Goal: Task Accomplishment & Management: Complete application form

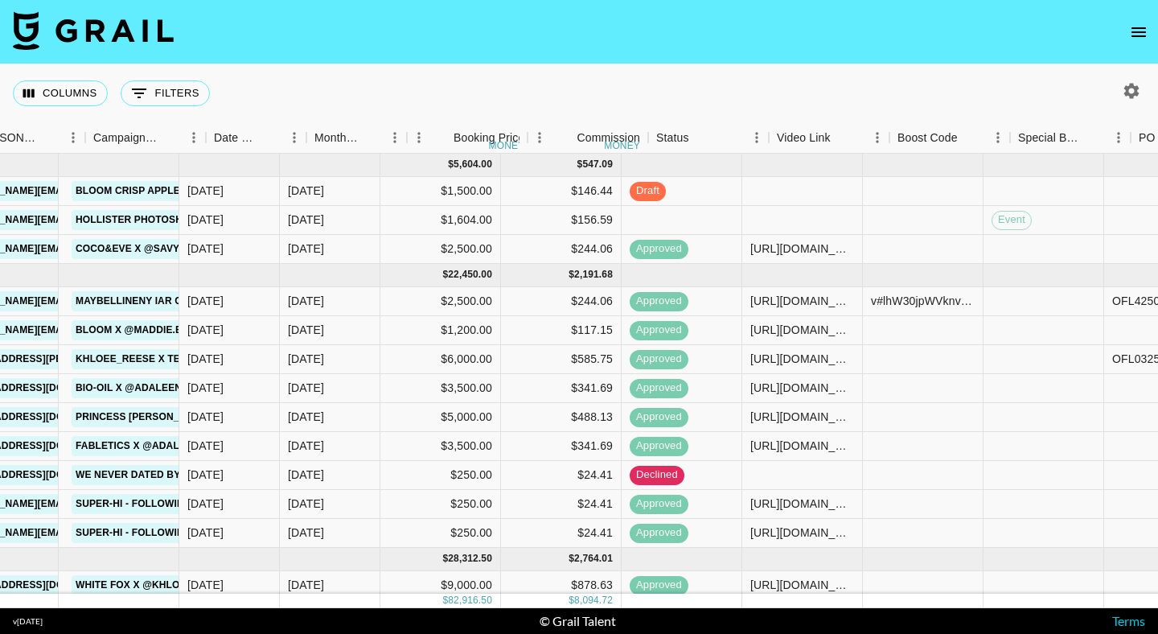
scroll to position [0, 673]
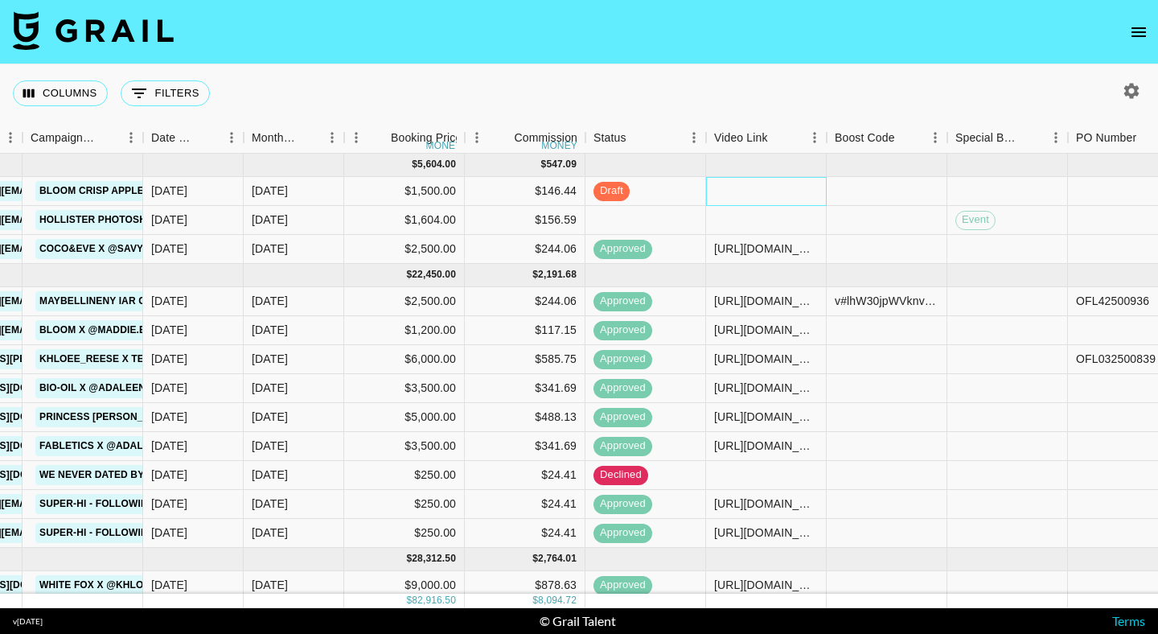
click at [742, 185] on div at bounding box center [766, 191] width 121 height 29
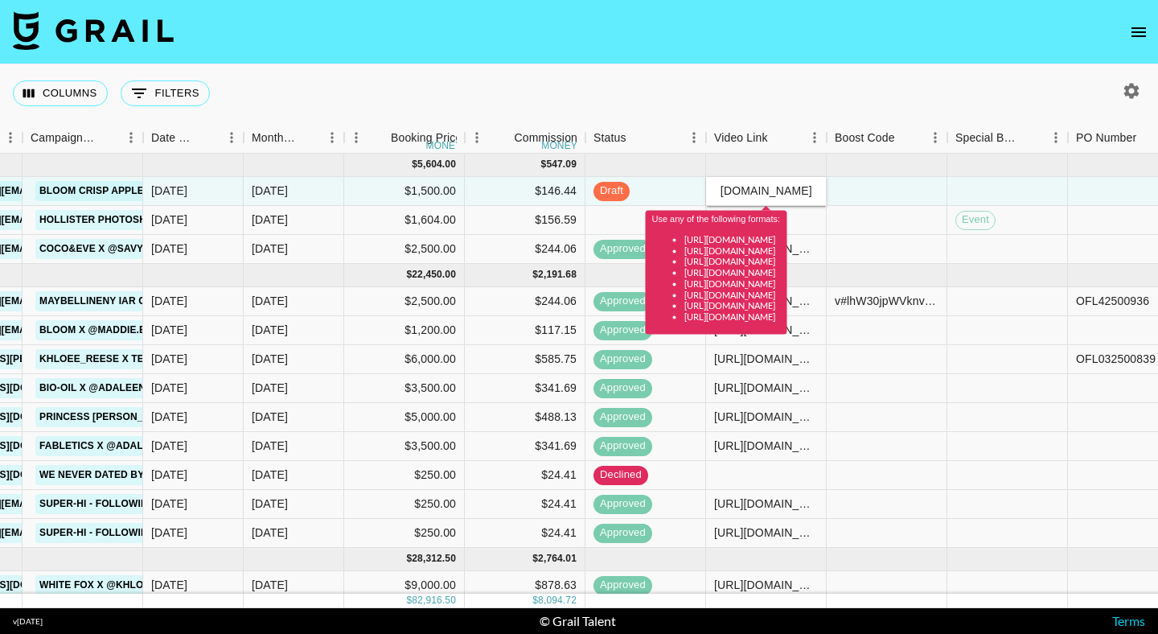
scroll to position [0, 0]
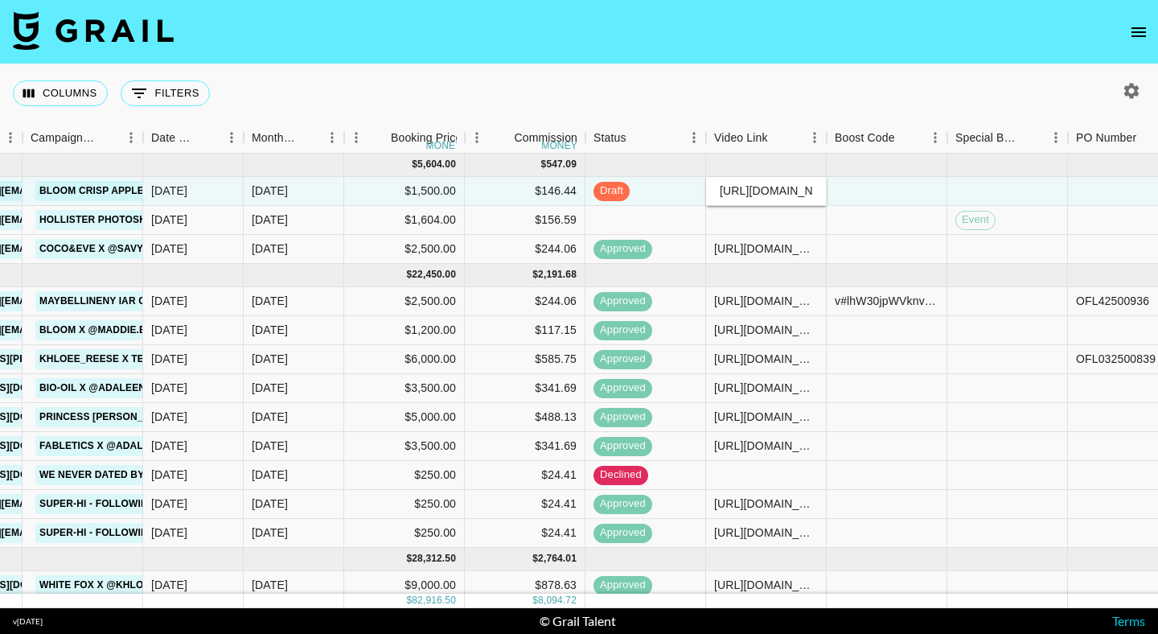
type input "[URL][DOMAIN_NAME][DOMAIN_NAME]"
click at [910, 186] on div at bounding box center [887, 191] width 121 height 29
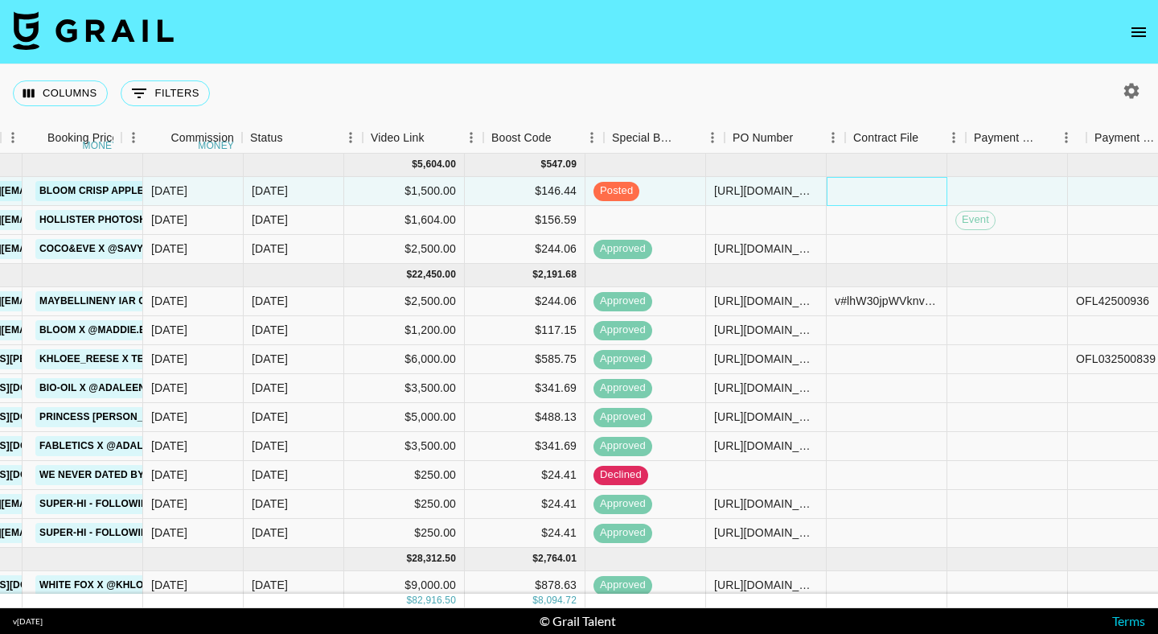
scroll to position [0, 1263]
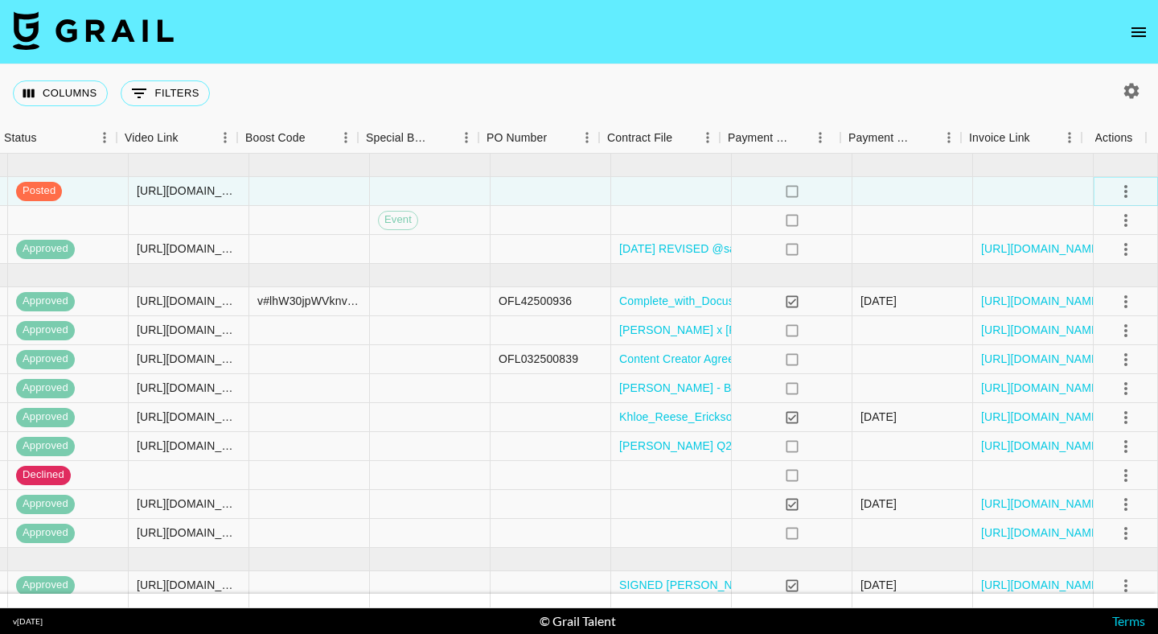
click at [1118, 190] on icon "select merge strategy" at bounding box center [1125, 191] width 19 height 19
click at [631, 195] on div at bounding box center [671, 191] width 121 height 29
click at [656, 187] on div at bounding box center [671, 191] width 121 height 29
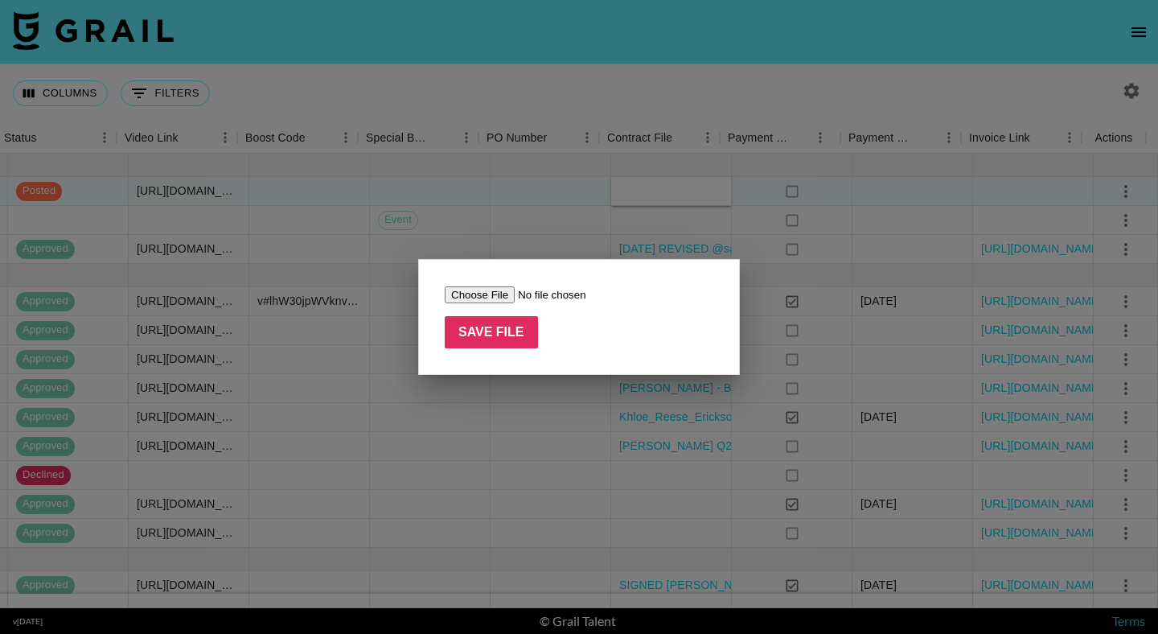
click at [481, 298] on input "file" at bounding box center [546, 294] width 203 height 17
type input "C:\fakepath\Maddie Epperson x Bloom TT Energy Aug 2025.docx (1).pdf"
click at [475, 332] on input "Save File" at bounding box center [491, 332] width 93 height 32
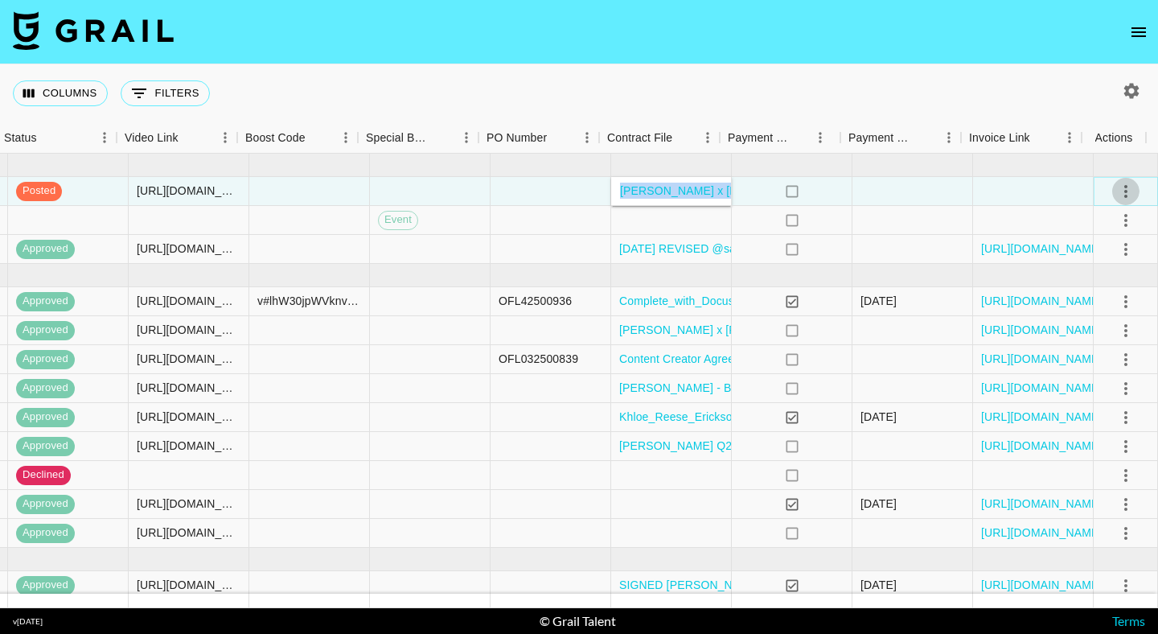
click at [1116, 188] on icon "select merge strategy" at bounding box center [1125, 191] width 19 height 19
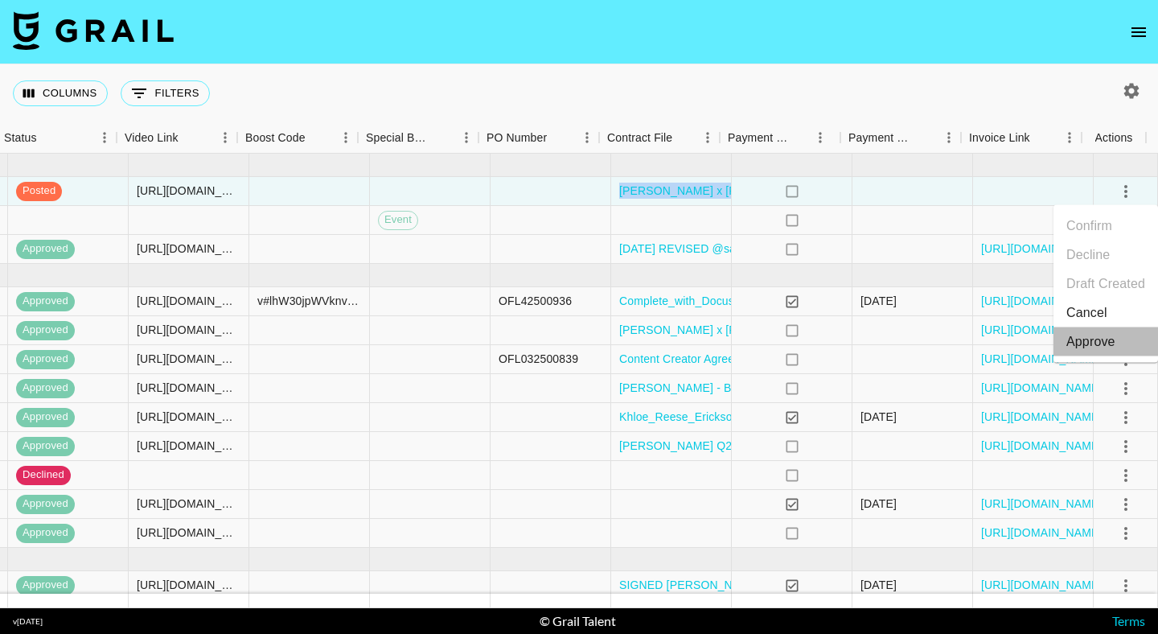
click at [1077, 345] on div "Approve" at bounding box center [1090, 341] width 49 height 19
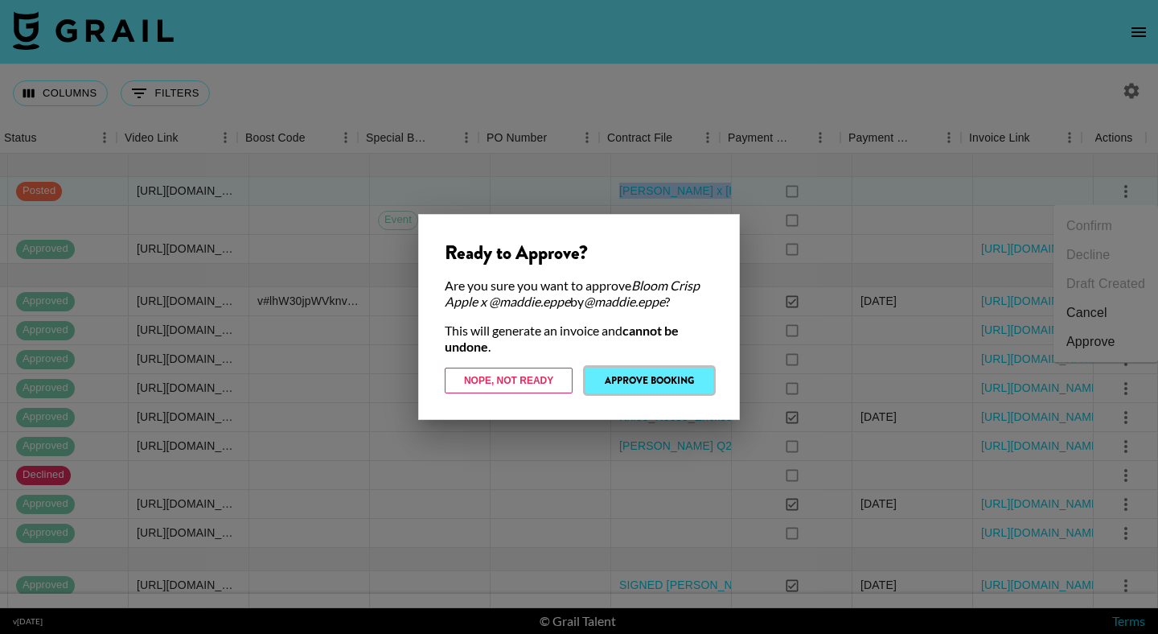
click at [685, 372] on button "Approve Booking" at bounding box center [649, 381] width 128 height 26
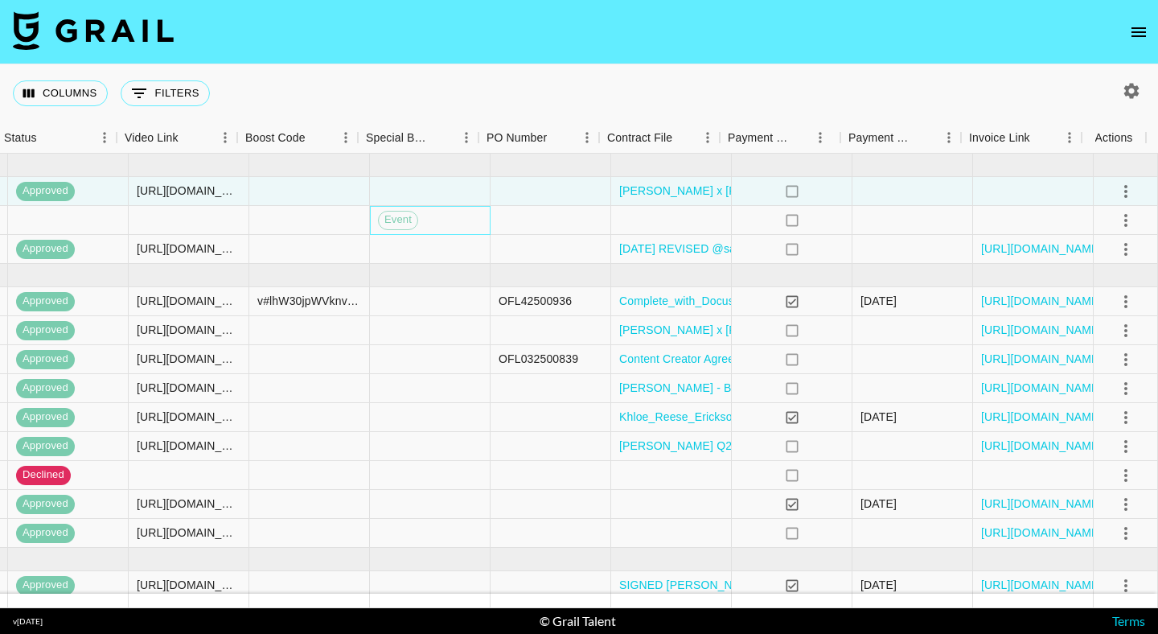
click at [429, 221] on div "Event" at bounding box center [430, 220] width 121 height 29
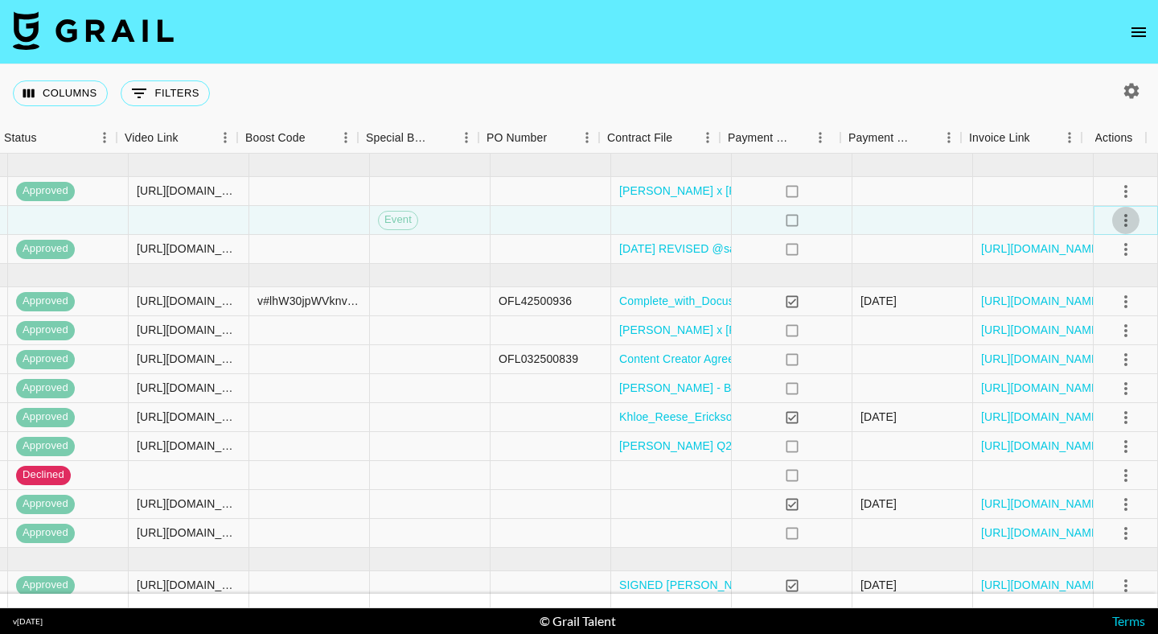
click at [1116, 221] on icon "select merge strategy" at bounding box center [1125, 220] width 19 height 19
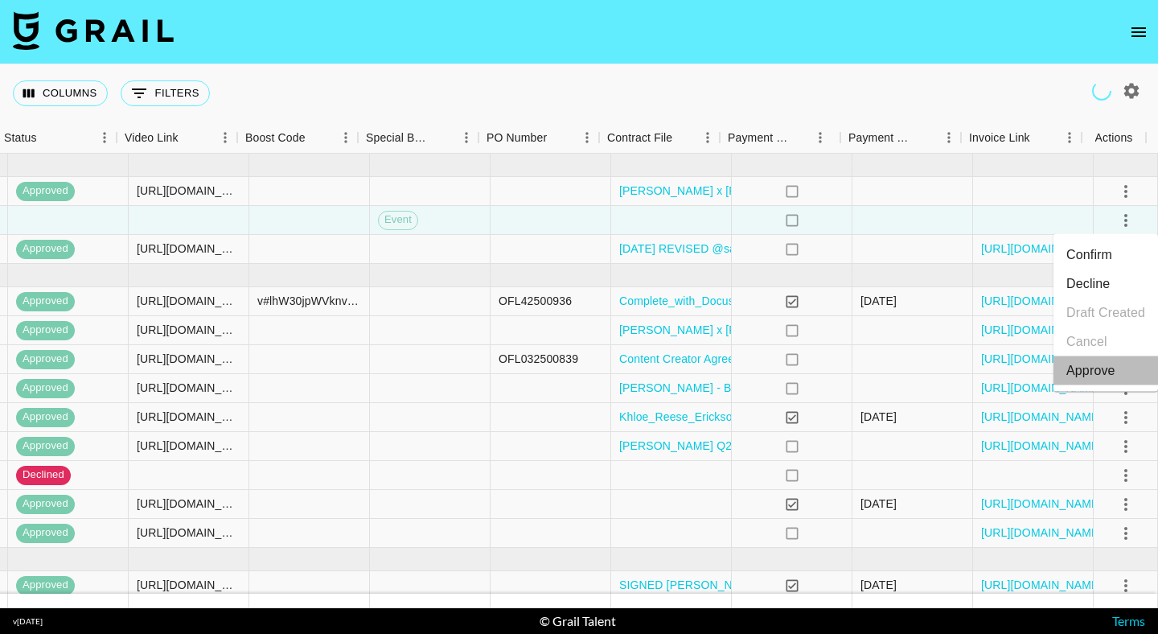
click at [1095, 373] on div "Approve" at bounding box center [1090, 370] width 49 height 19
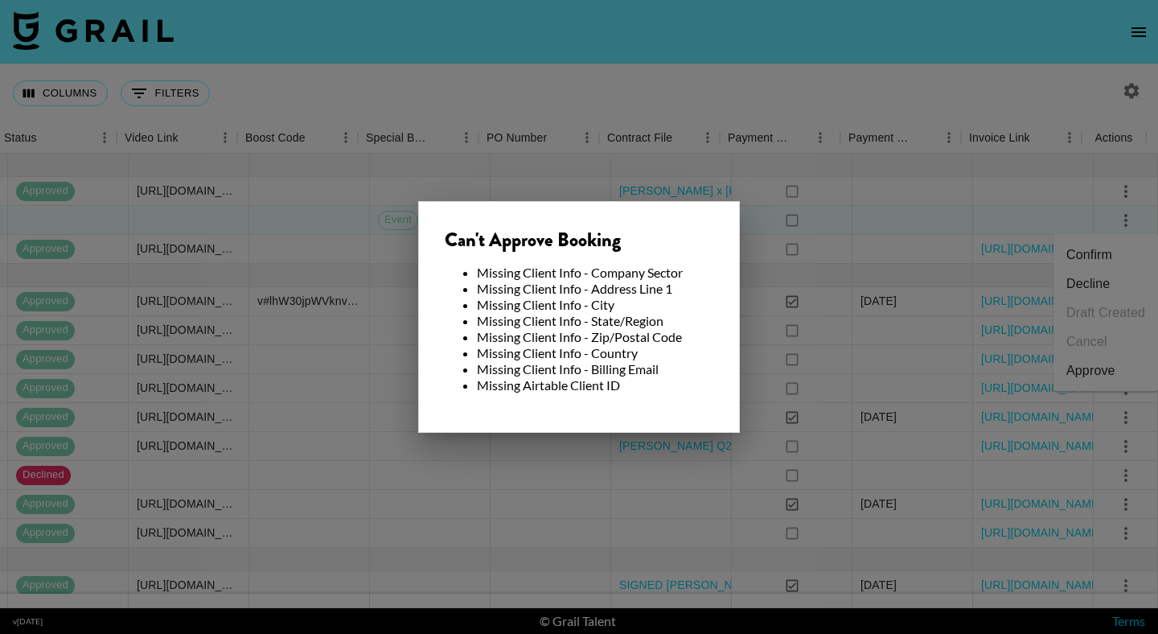
click at [861, 253] on div at bounding box center [579, 317] width 1158 height 634
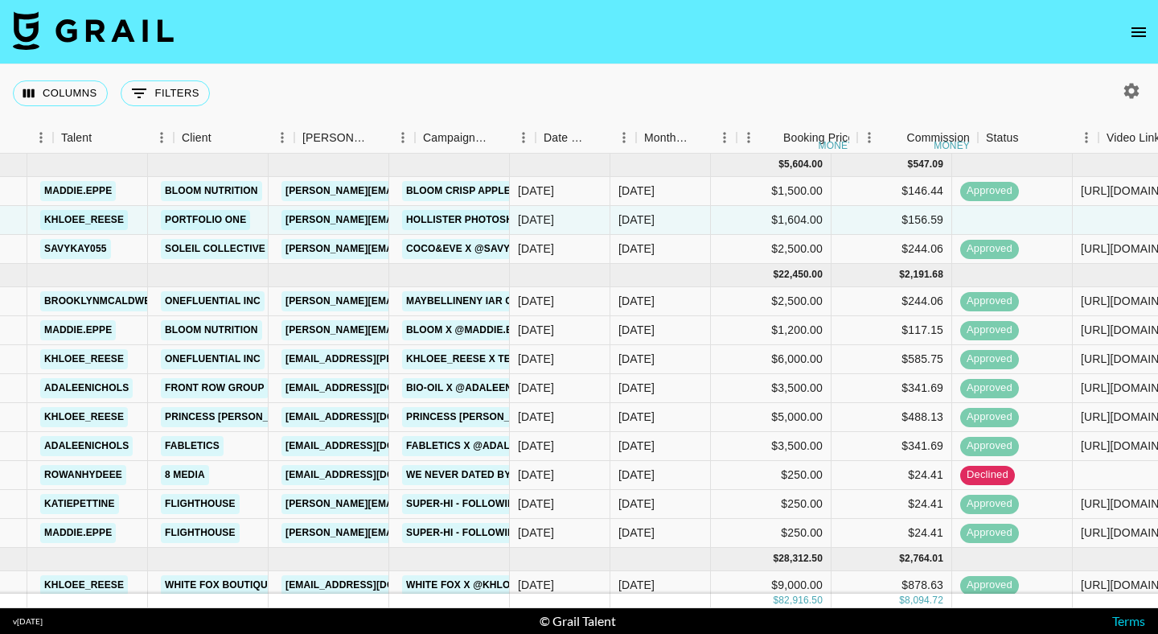
scroll to position [0, 281]
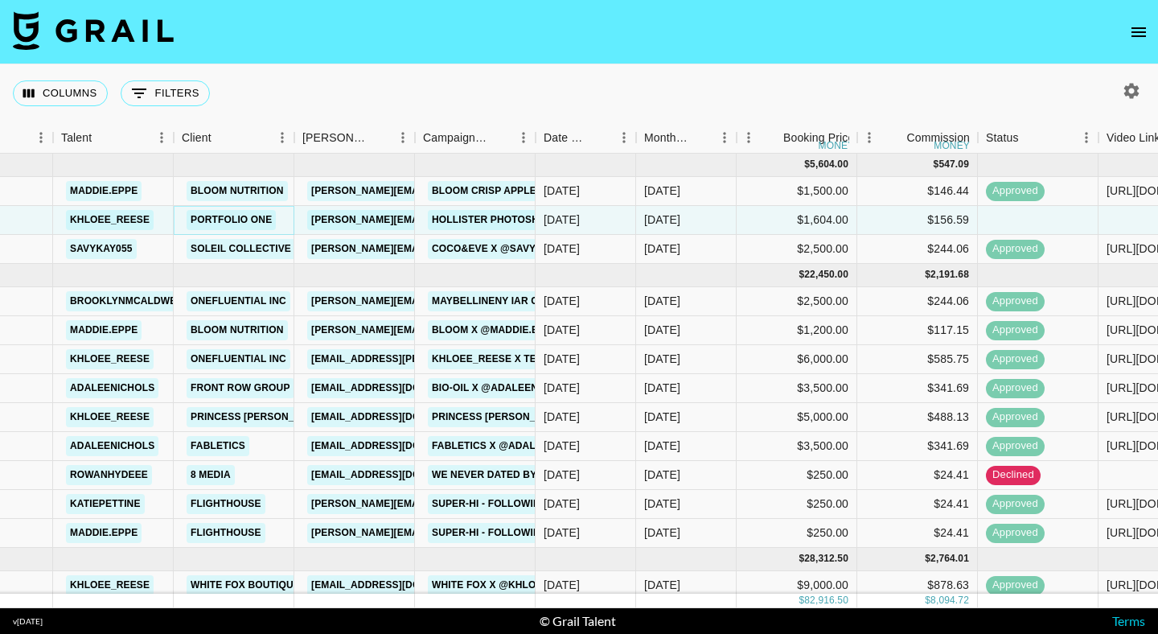
click at [258, 220] on link "Portfolio One" at bounding box center [231, 220] width 89 height 20
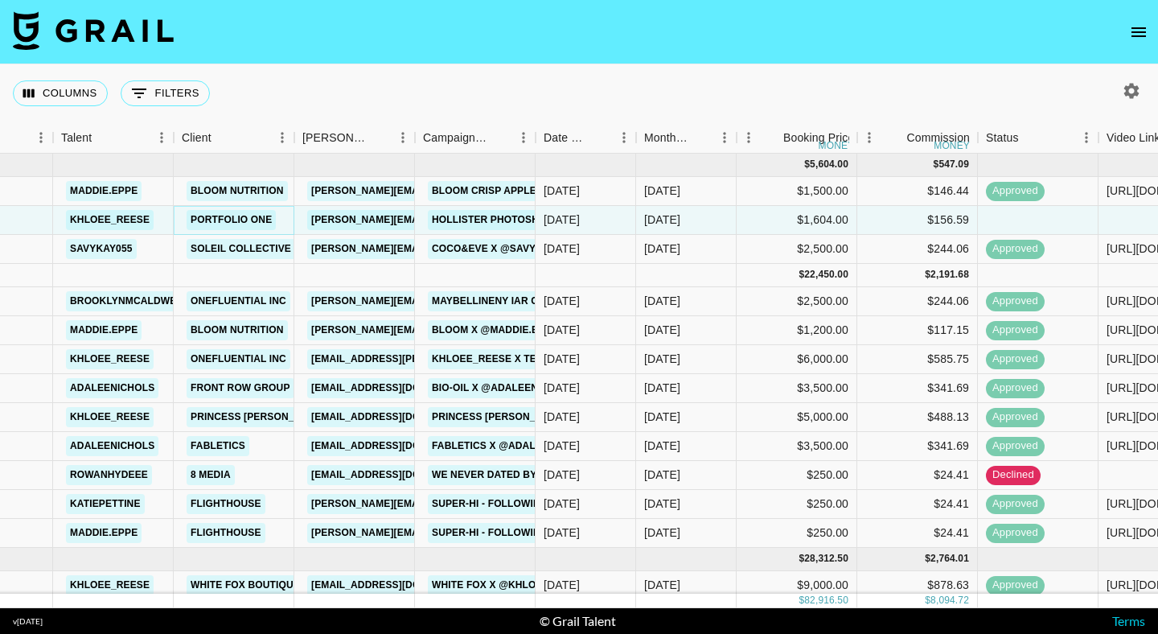
scroll to position [0, 1263]
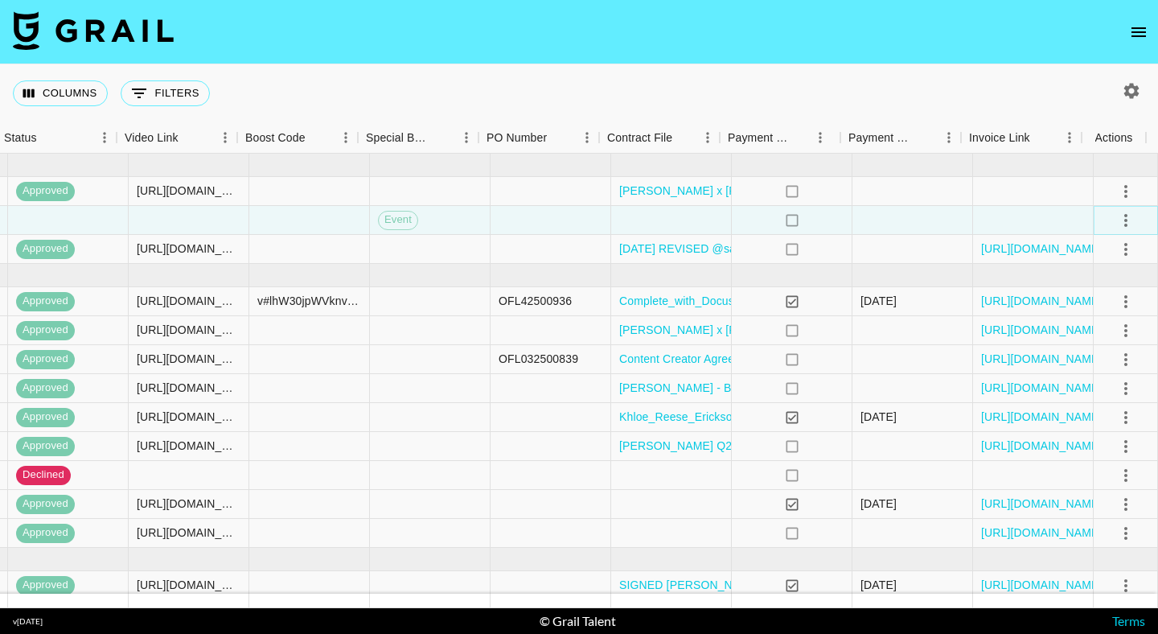
click at [1116, 223] on icon "select merge strategy" at bounding box center [1125, 220] width 19 height 19
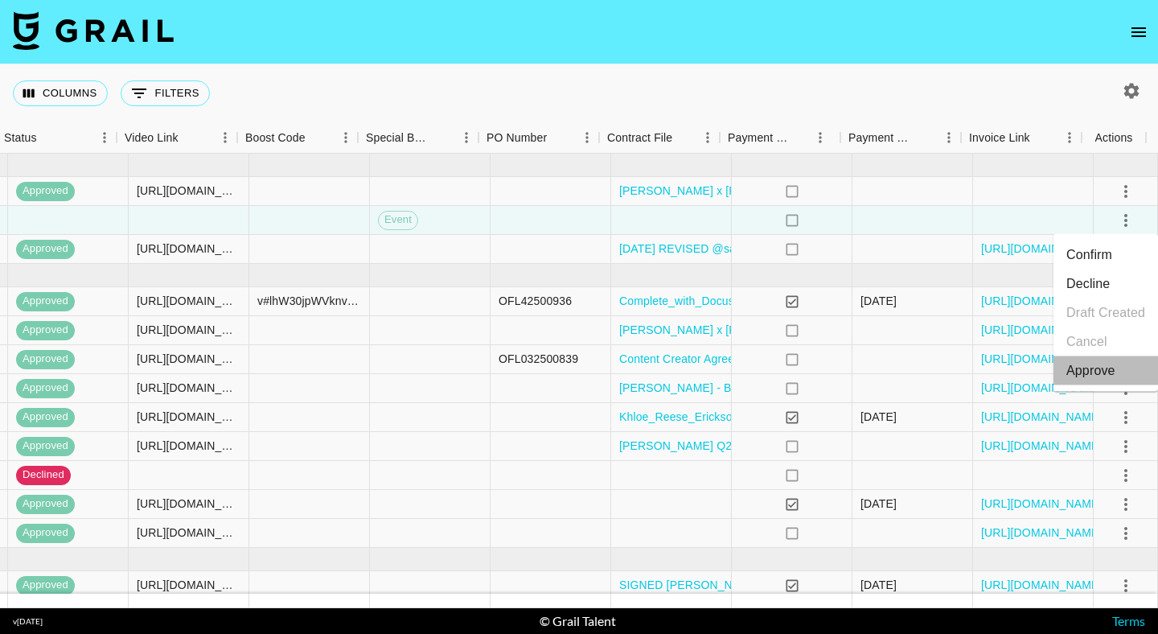
click at [1101, 370] on div "Approve" at bounding box center [1090, 370] width 49 height 19
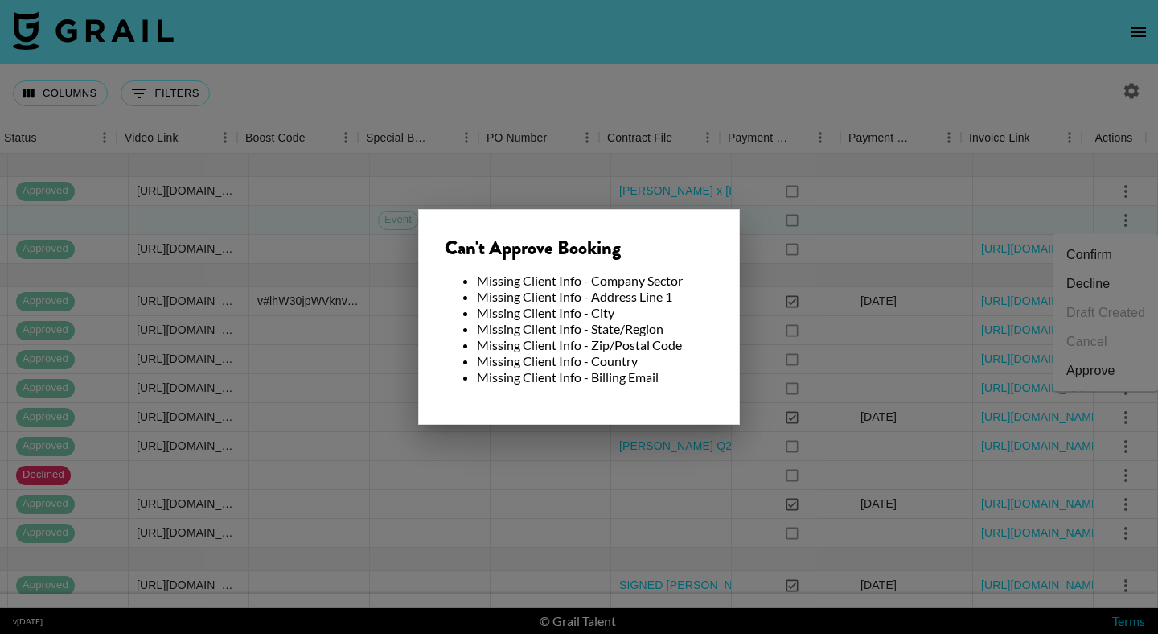
click at [893, 277] on div at bounding box center [579, 317] width 1158 height 634
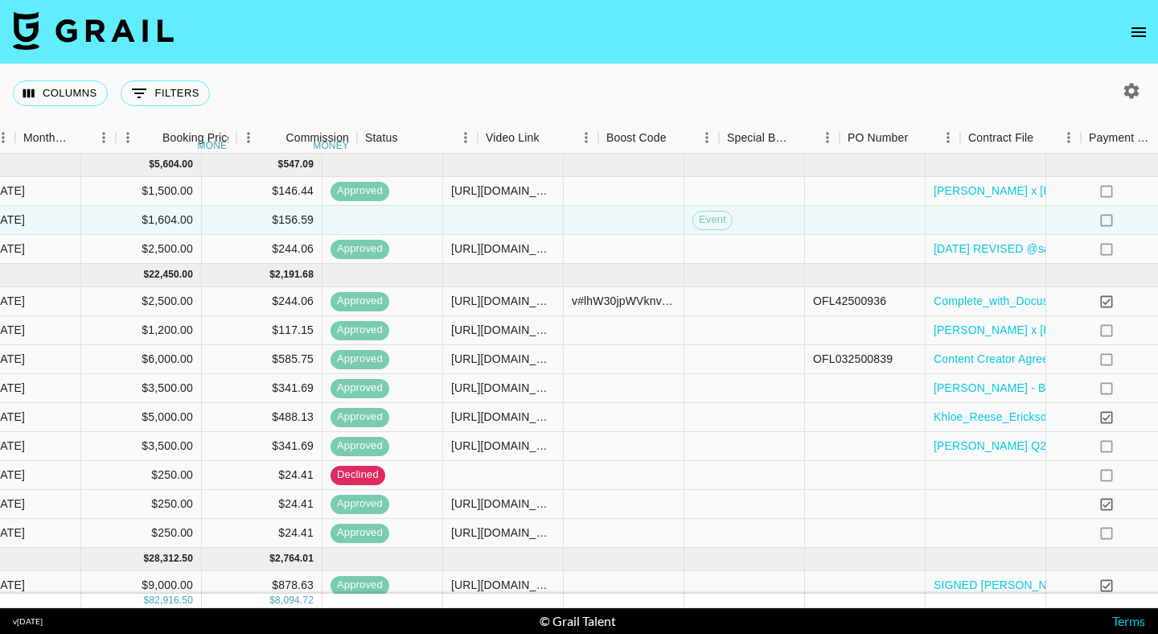
scroll to position [0, 840]
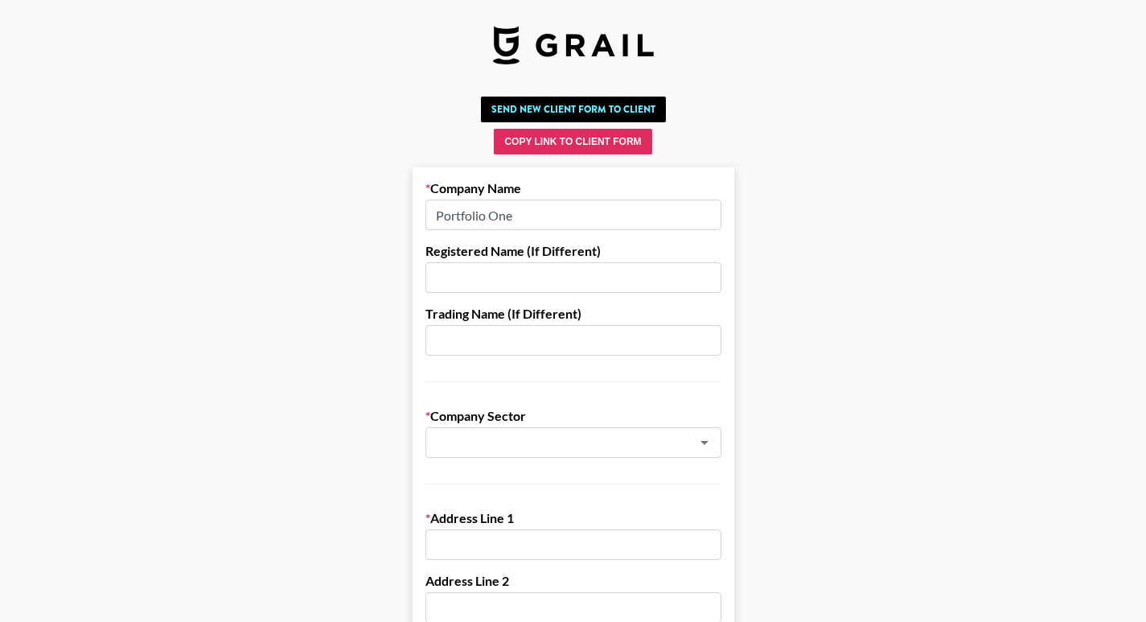
scroll to position [113, 0]
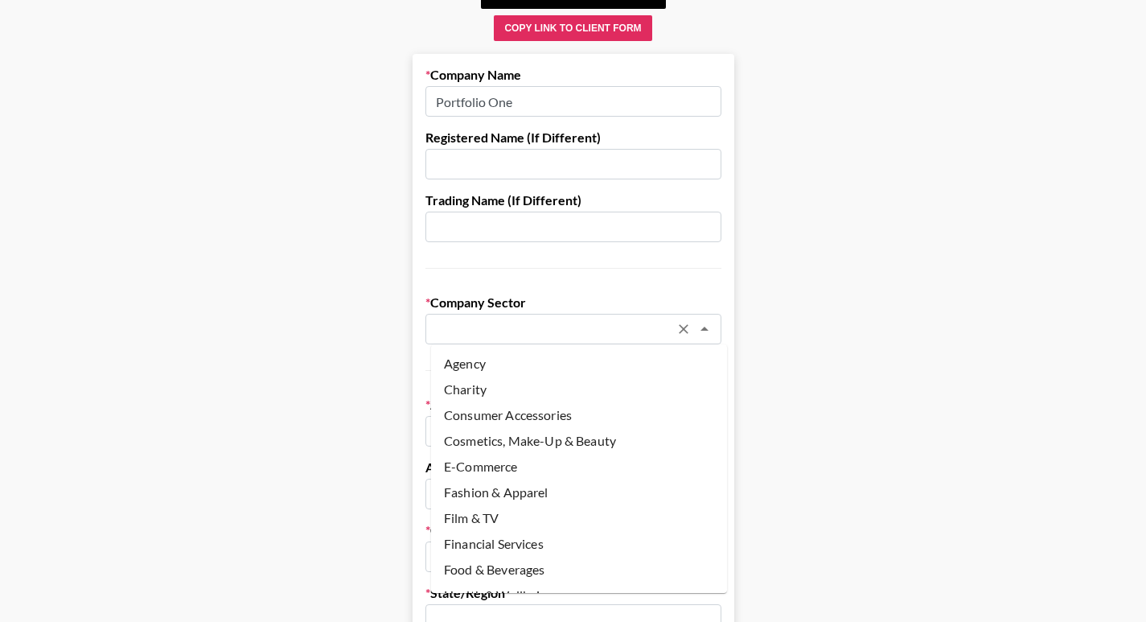
click at [485, 331] on input "text" at bounding box center [552, 329] width 234 height 18
click at [479, 370] on li "Agency" at bounding box center [579, 364] width 296 height 26
type input "Agency"
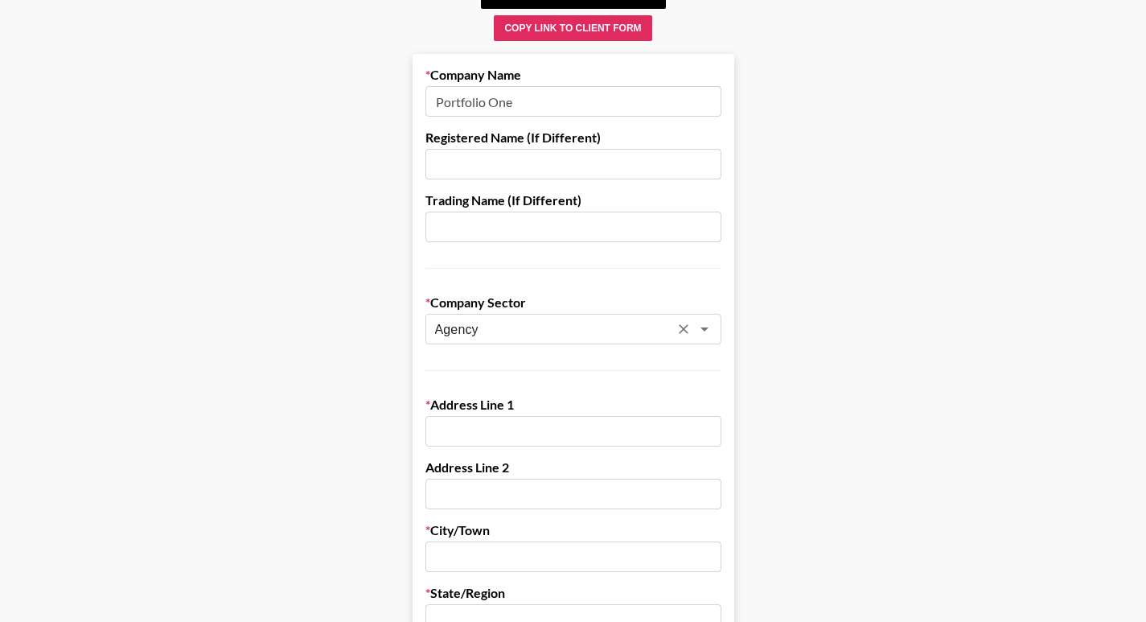
click at [500, 427] on input "text" at bounding box center [573, 431] width 296 height 31
paste input "[STREET_ADDRESS]"
type input "[STREET_ADDRESS]"
click at [489, 561] on input "text" at bounding box center [573, 556] width 296 height 31
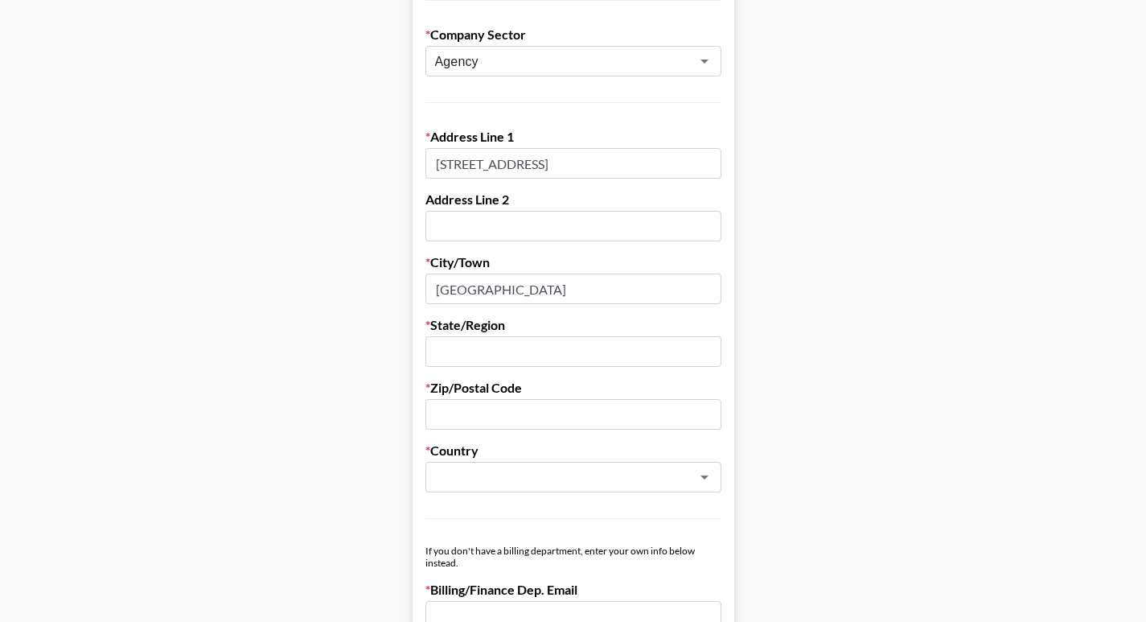
scroll to position [383, 0]
type input "[GEOGRAPHIC_DATA]"
click at [477, 352] on input "text" at bounding box center [573, 350] width 296 height 31
type input "CA"
click at [446, 416] on input "text" at bounding box center [573, 412] width 296 height 31
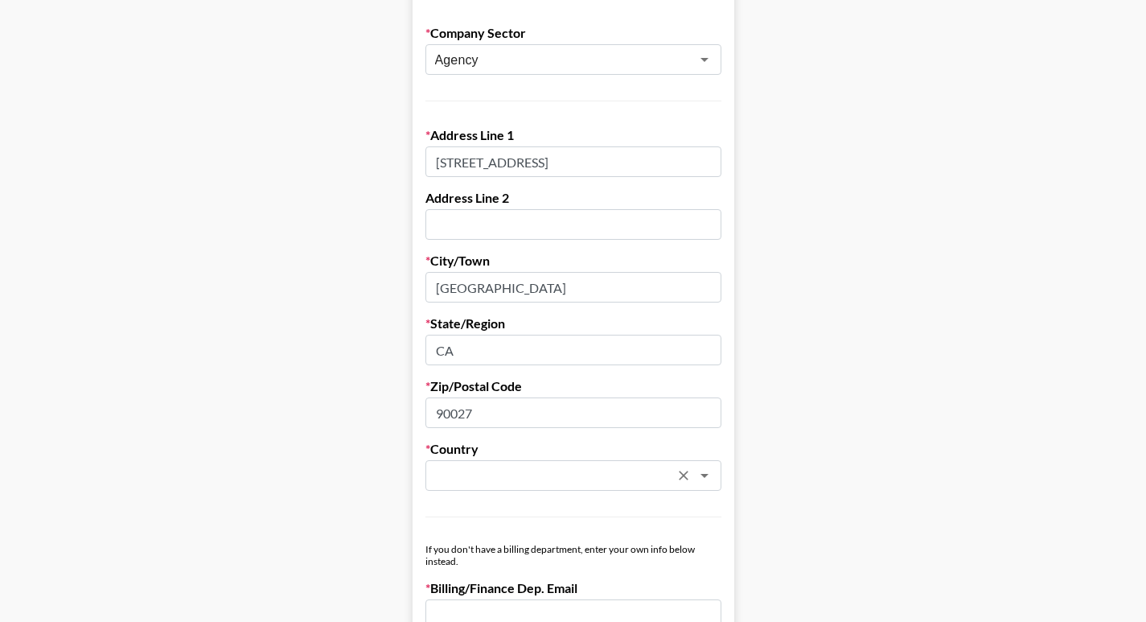
type input "90027"
click at [491, 475] on input "text" at bounding box center [552, 475] width 234 height 18
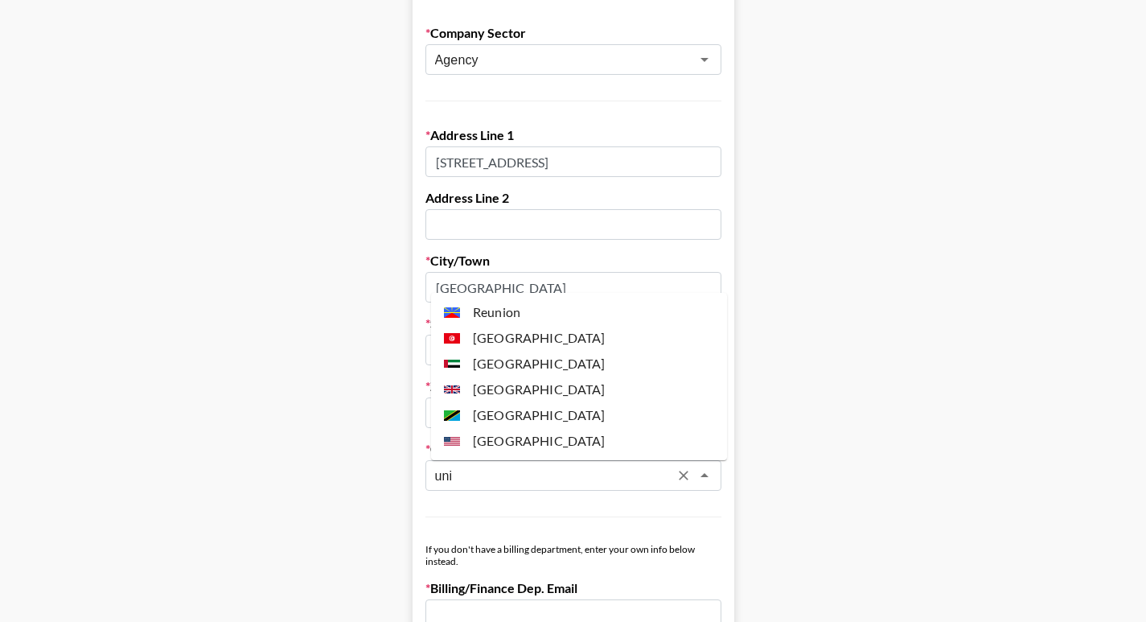
click at [514, 439] on li "[GEOGRAPHIC_DATA]" at bounding box center [579, 441] width 296 height 26
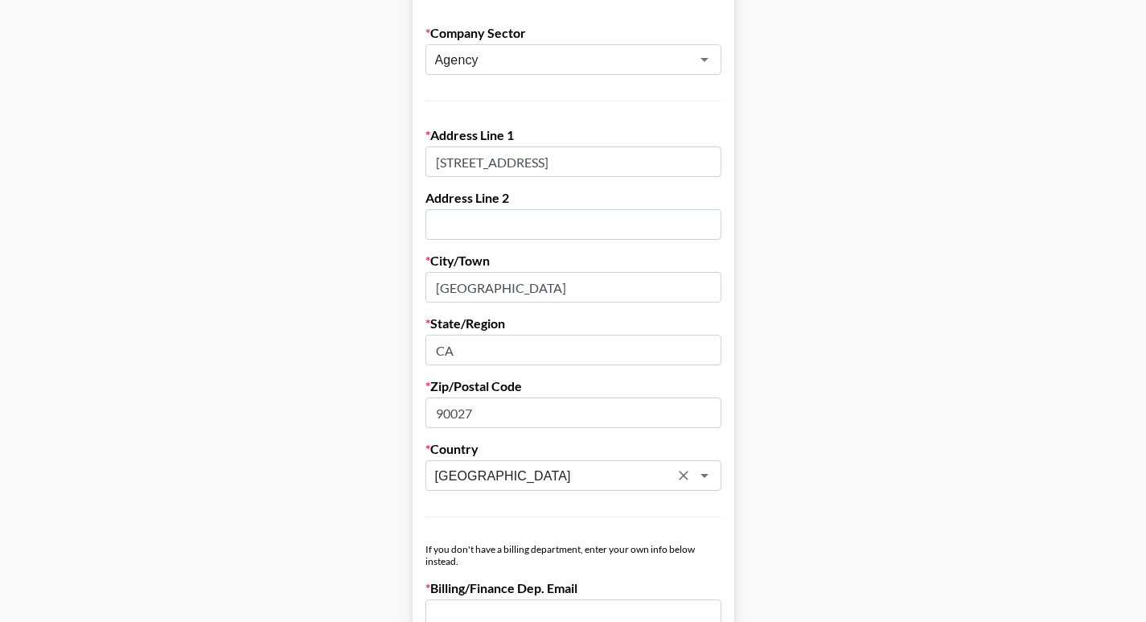
type input "[GEOGRAPHIC_DATA]"
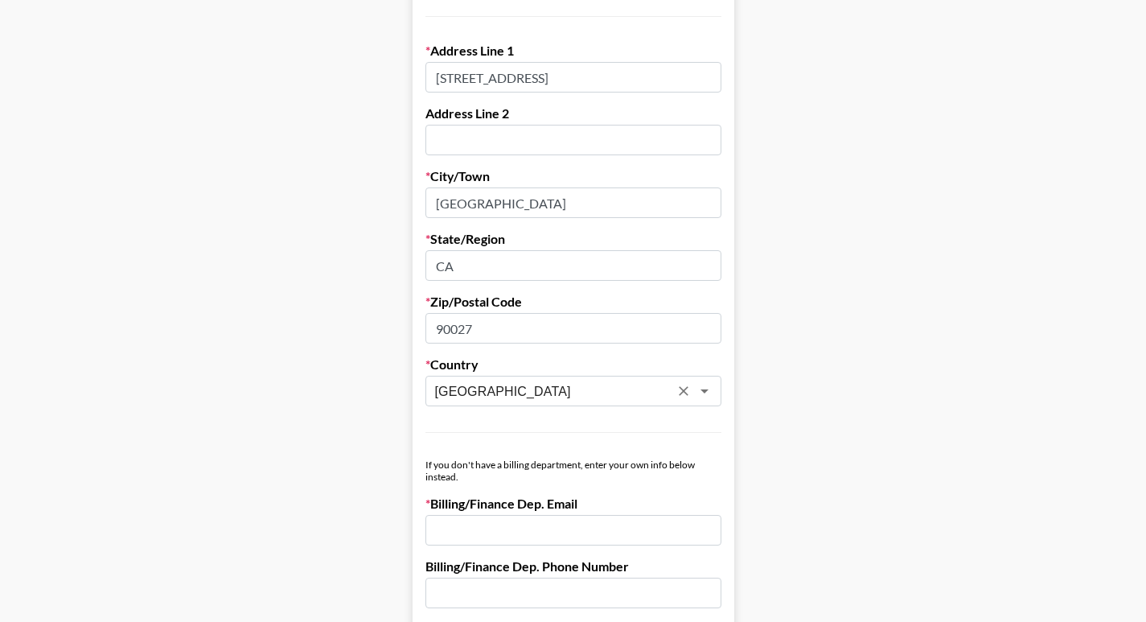
scroll to position [476, 0]
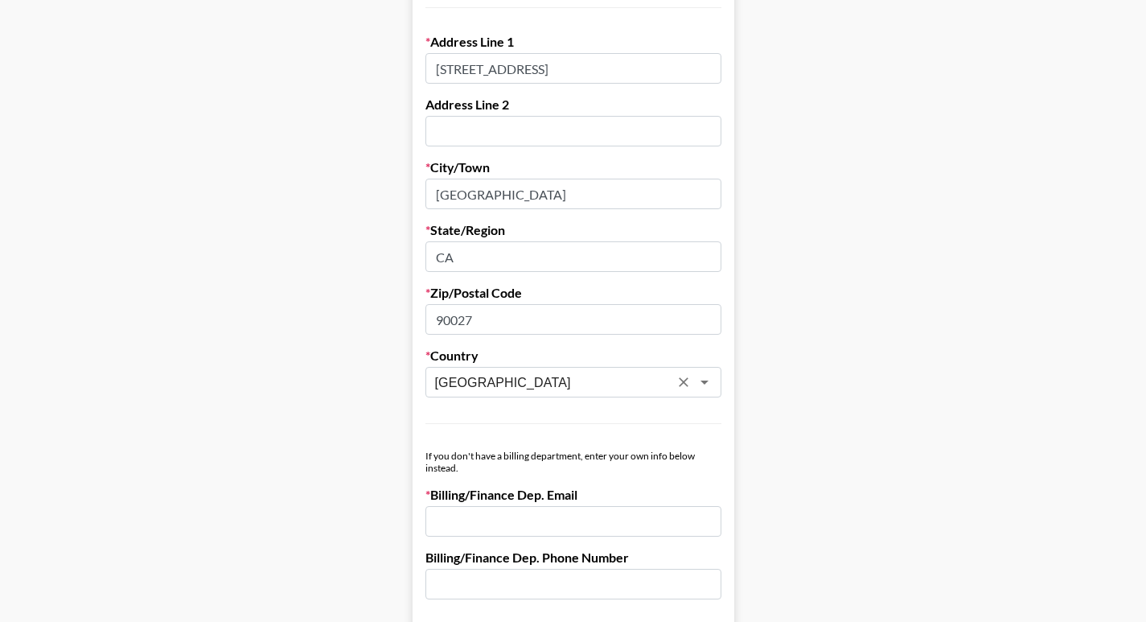
click at [457, 515] on input "email" at bounding box center [573, 521] width 296 height 31
paste input "[PERSON_NAME][EMAIL_ADDRESS][DOMAIN_NAME]"
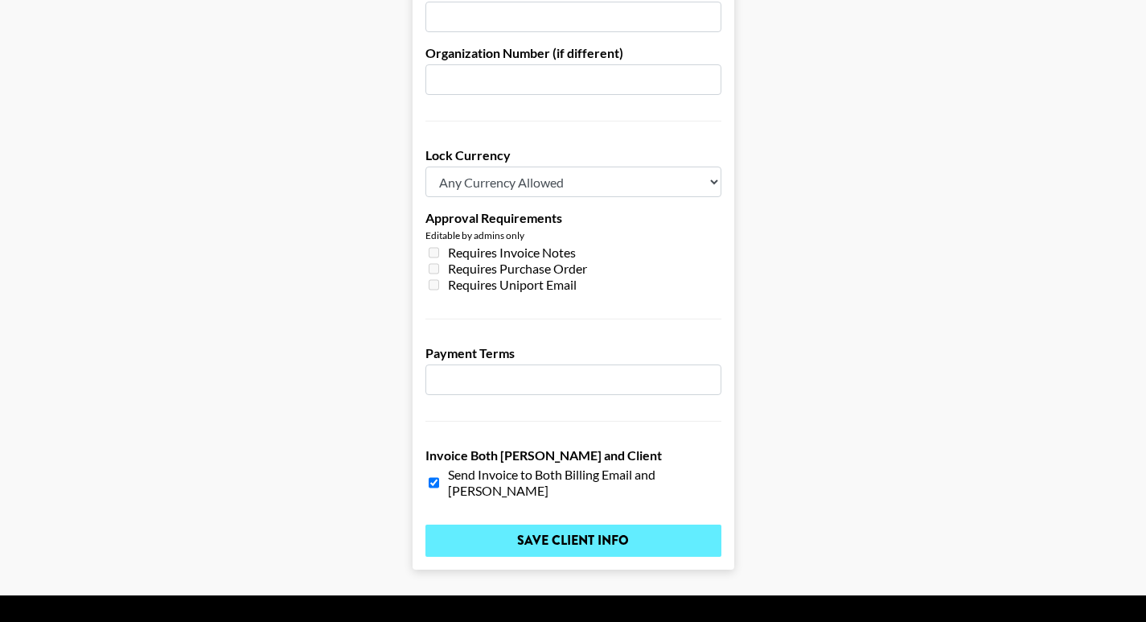
scroll to position [1181, 0]
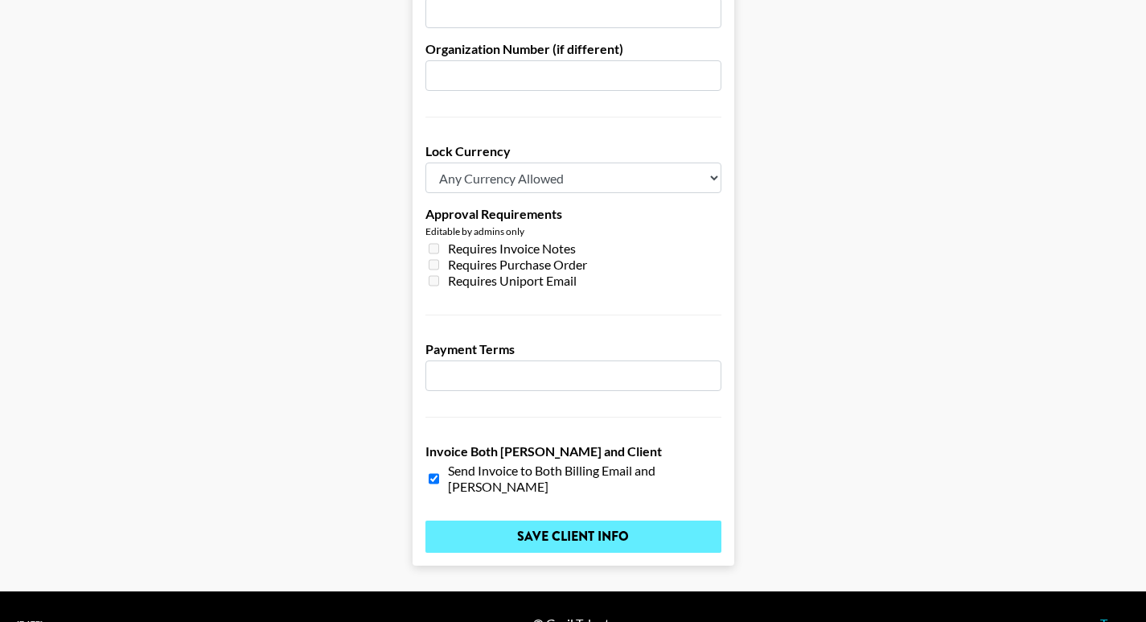
type input "[PERSON_NAME][EMAIL_ADDRESS][DOMAIN_NAME]"
click at [556, 520] on input "Save Client Info" at bounding box center [573, 536] width 296 height 32
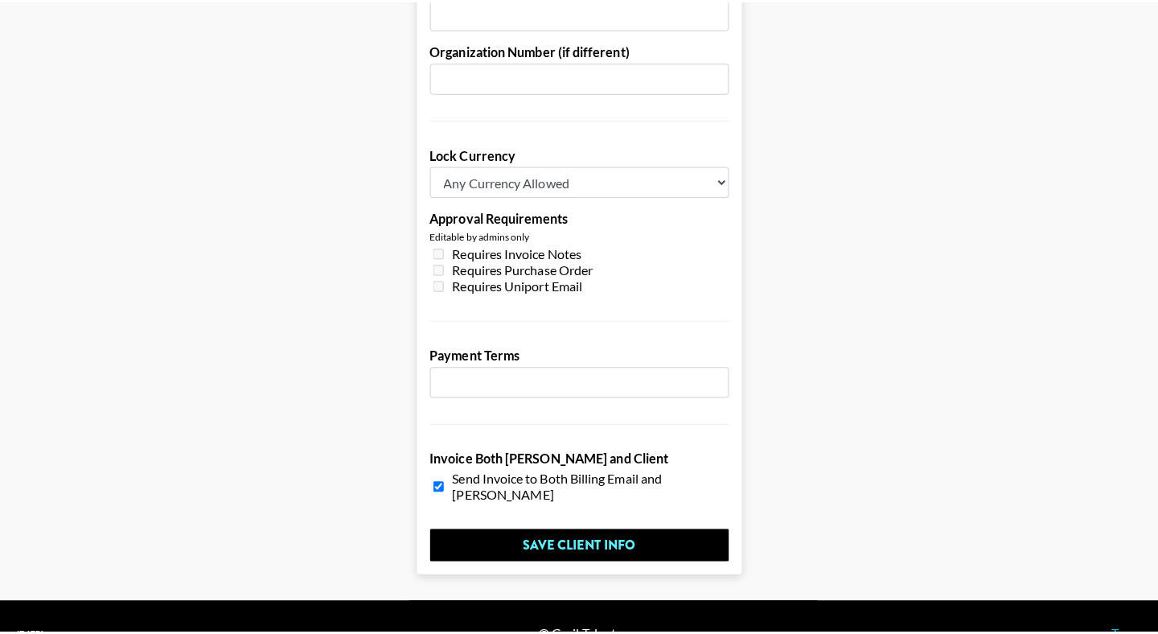
scroll to position [0, 0]
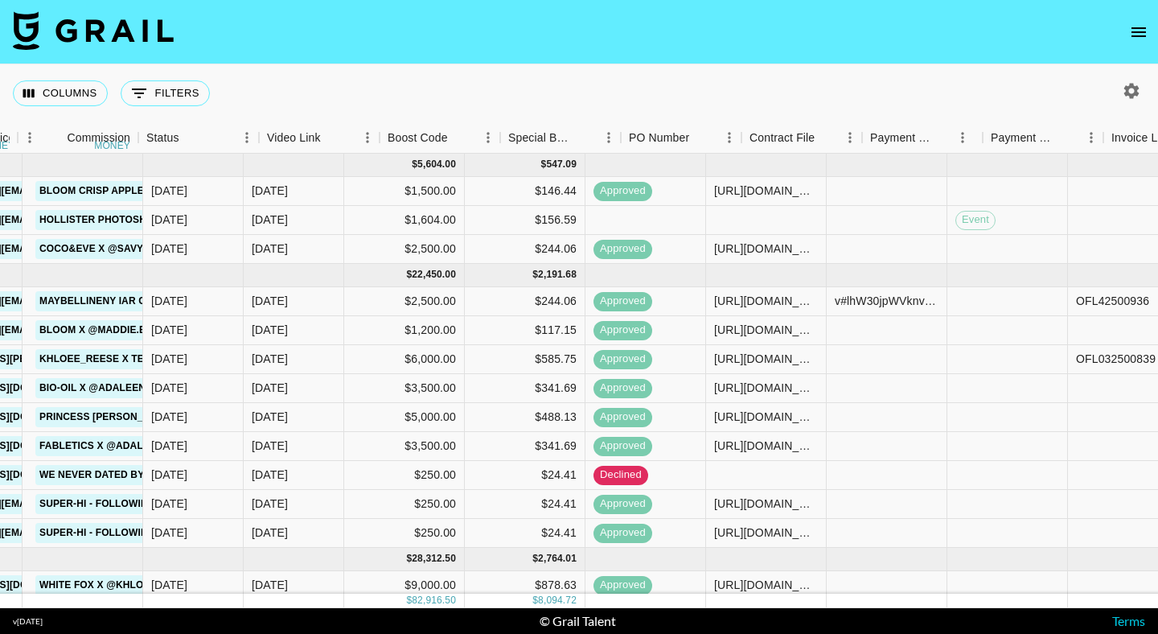
scroll to position [0, 1263]
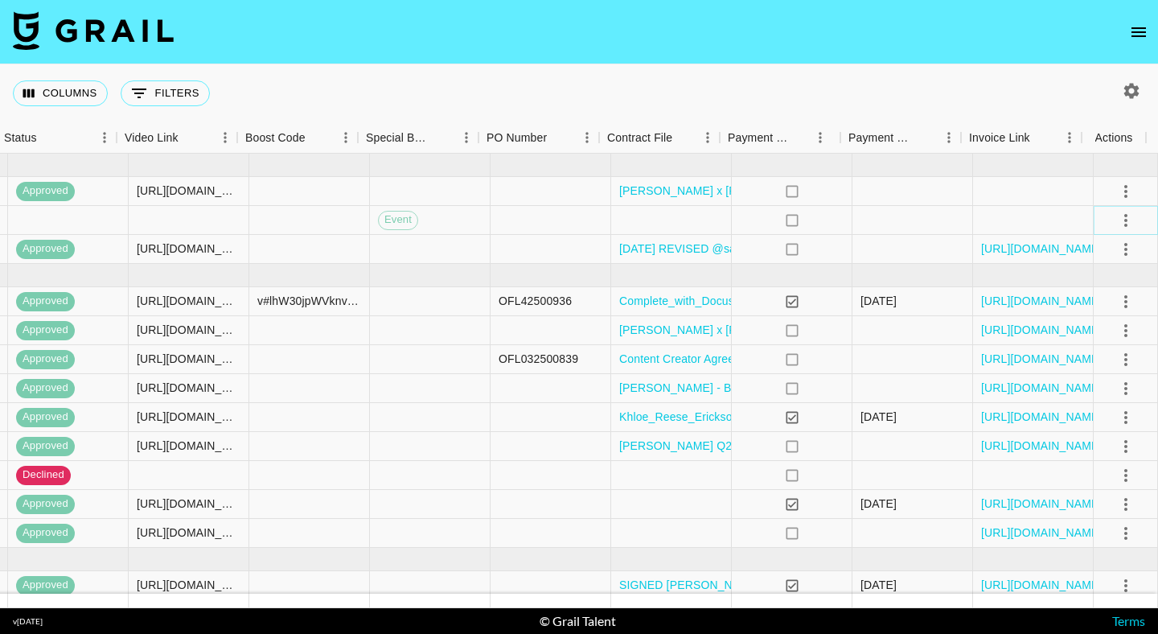
click at [1116, 219] on icon "select merge strategy" at bounding box center [1125, 220] width 19 height 19
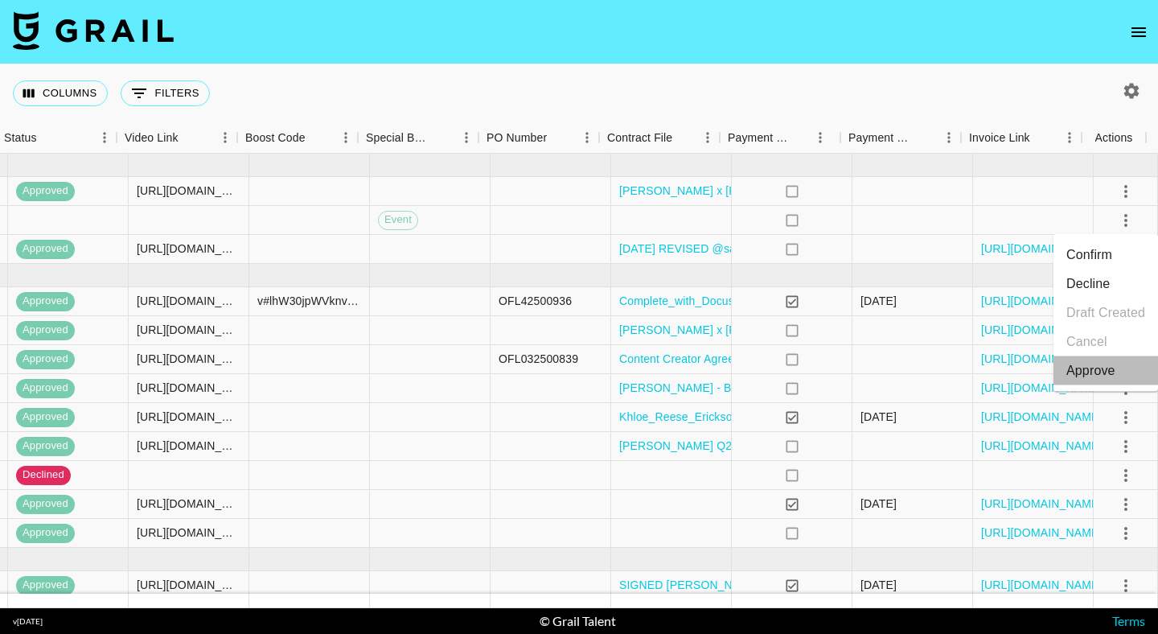
click at [1086, 372] on div "Approve" at bounding box center [1090, 370] width 49 height 19
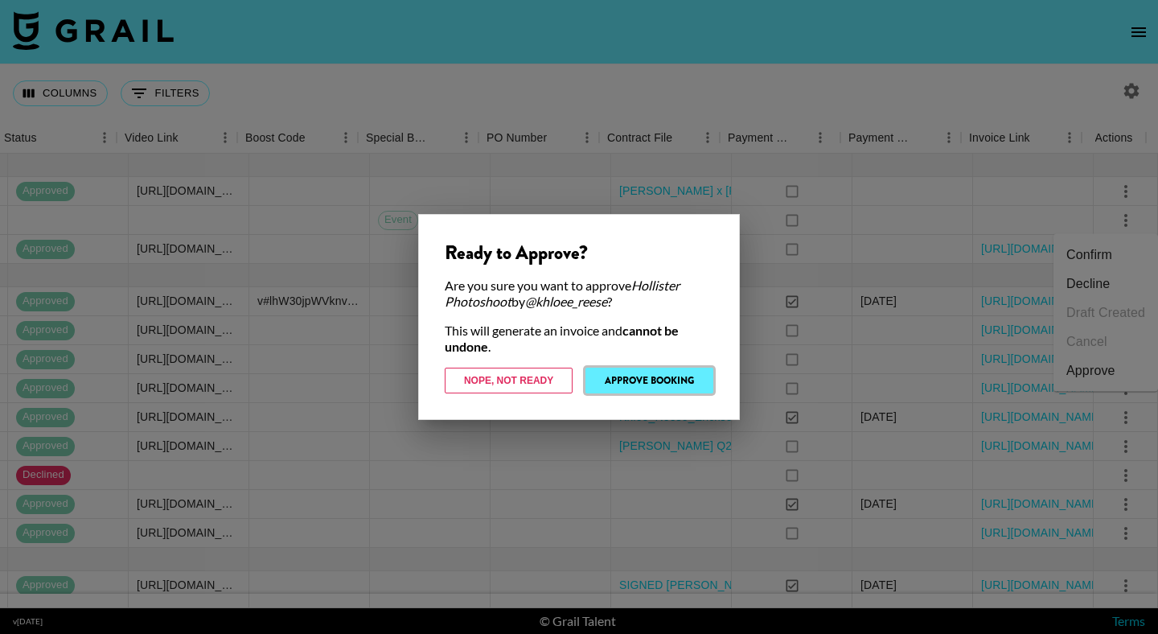
click at [655, 387] on button "Approve Booking" at bounding box center [649, 381] width 128 height 26
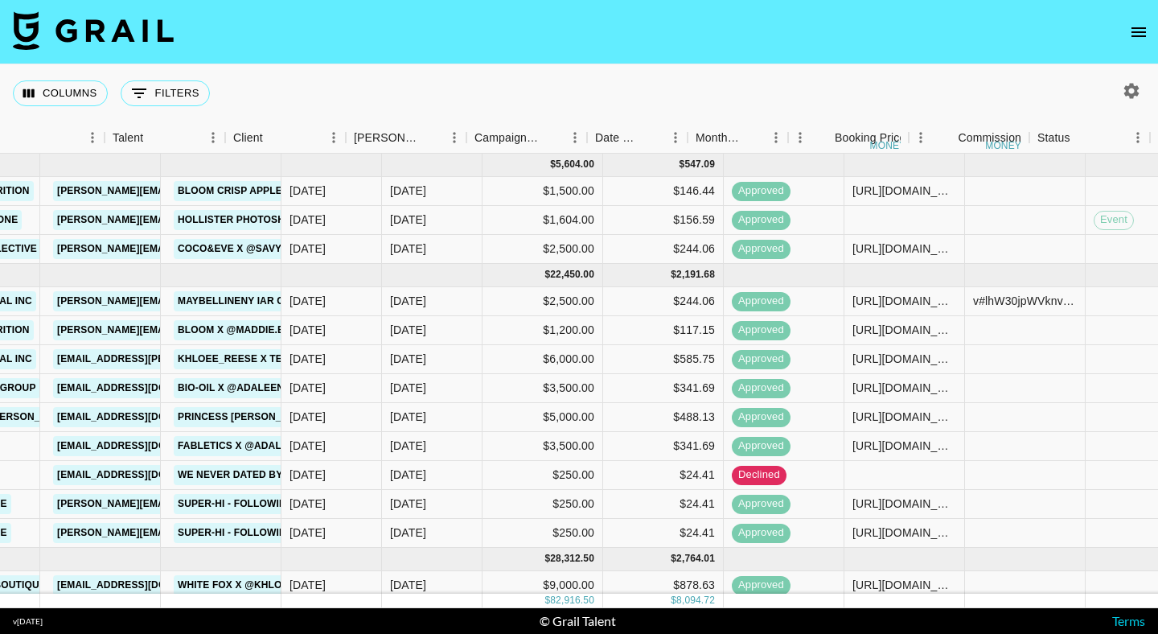
scroll to position [0, 0]
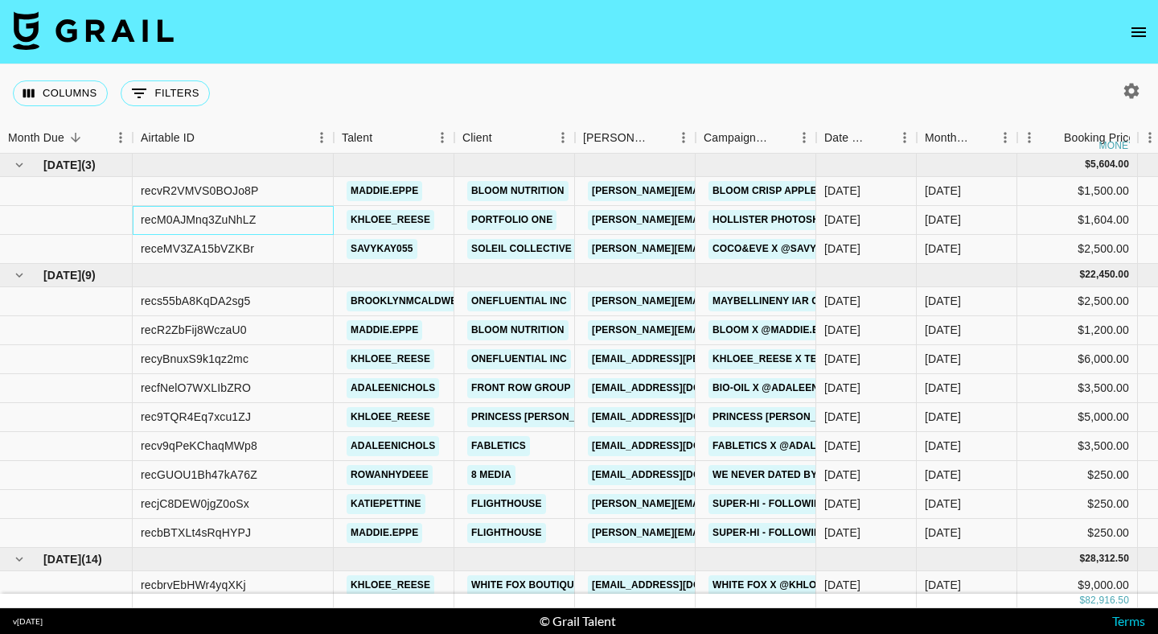
click at [199, 223] on div "recM0AJMnq3ZuNhLZ" at bounding box center [198, 220] width 115 height 16
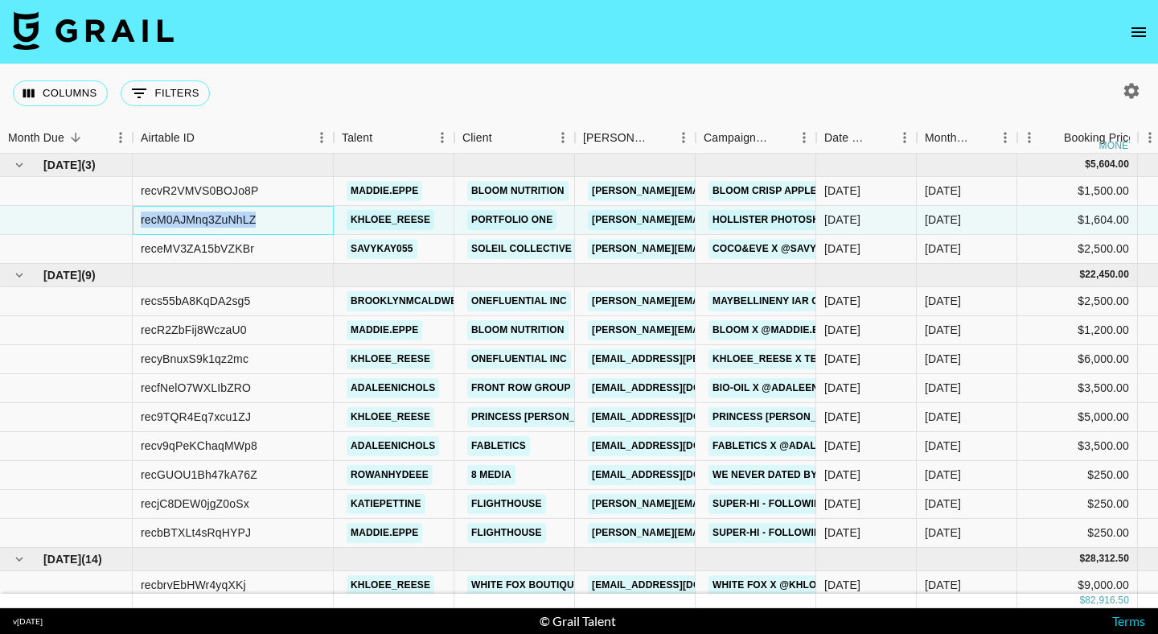
click at [199, 223] on div "recM0AJMnq3ZuNhLZ" at bounding box center [198, 220] width 115 height 16
copy div "recM0AJMnq3ZuNhLZ"
click at [1137, 35] on icon "open drawer" at bounding box center [1138, 32] width 19 height 19
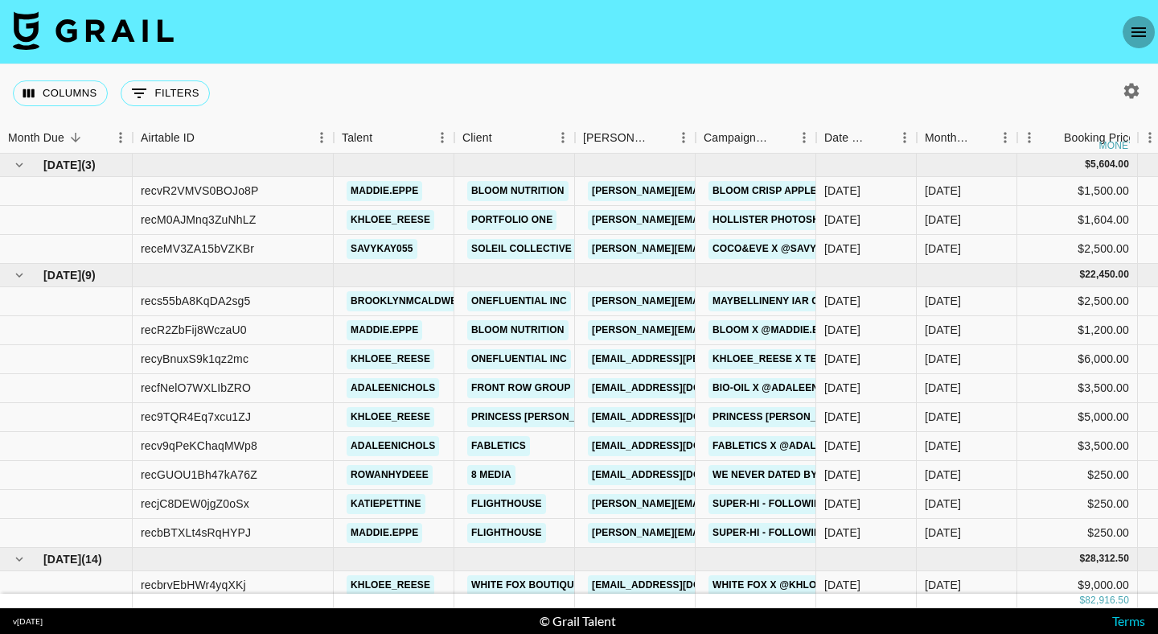
click at [1147, 28] on icon "open drawer" at bounding box center [1138, 32] width 19 height 19
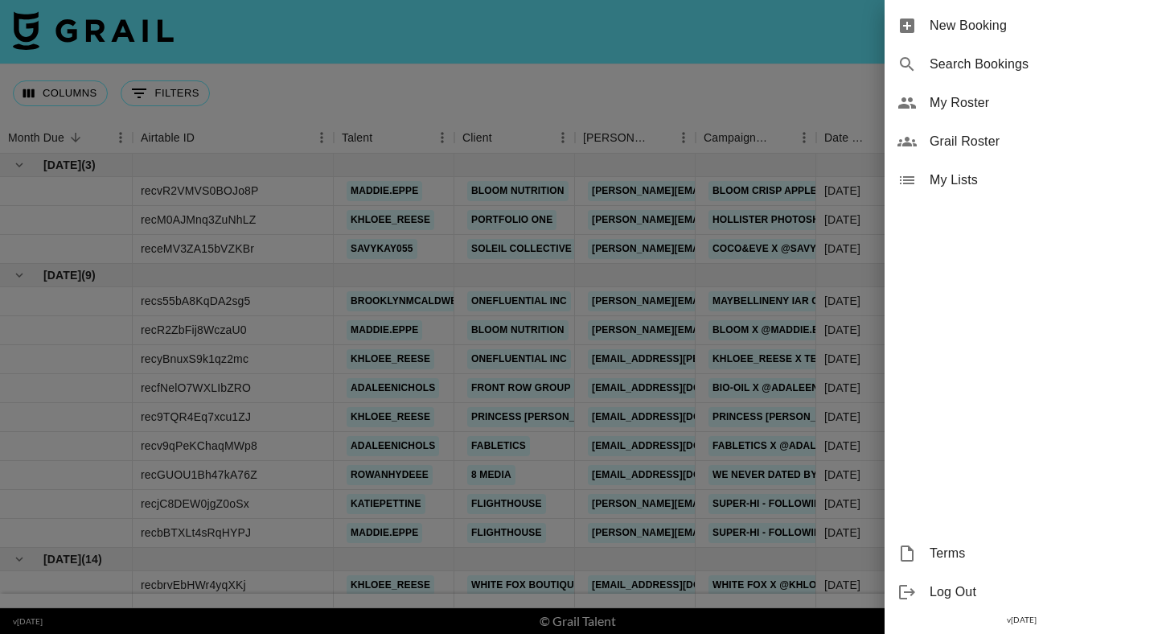
click at [1021, 23] on span "New Booking" at bounding box center [1038, 25] width 216 height 19
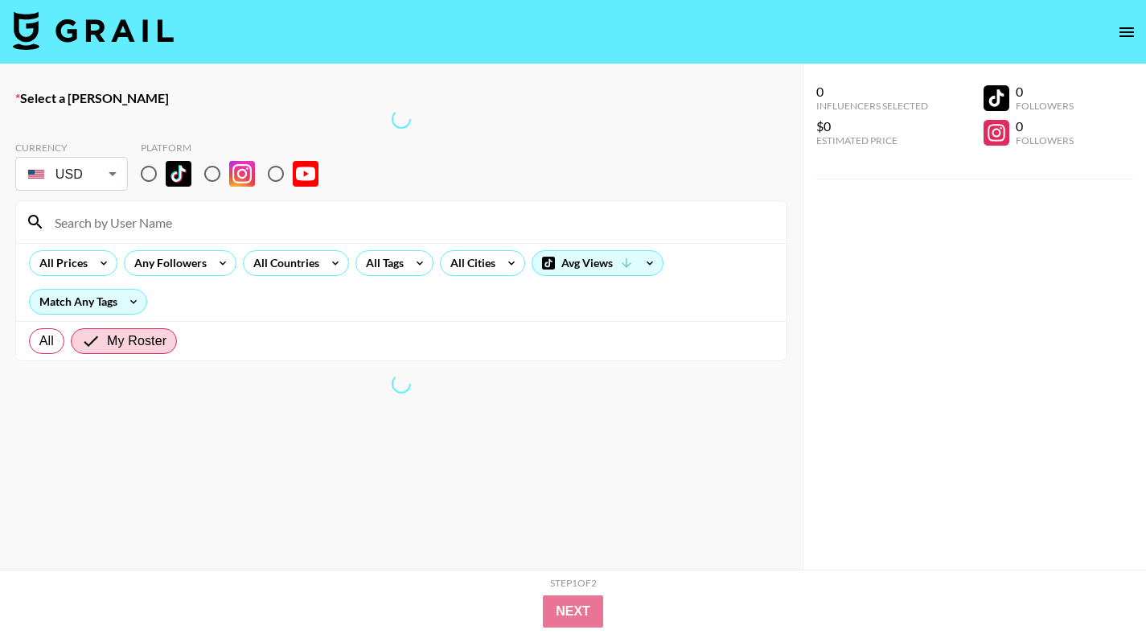
click at [583, 214] on input at bounding box center [411, 222] width 732 height 26
click at [153, 170] on input "radio" at bounding box center [149, 174] width 34 height 34
radio input "true"
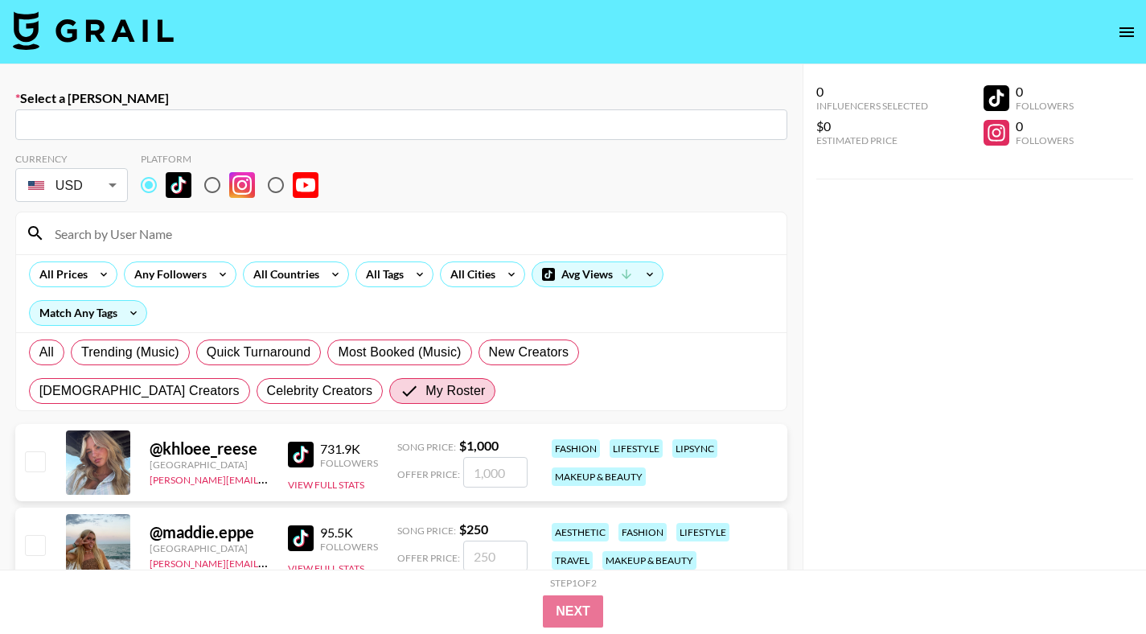
click at [261, 129] on input "text" at bounding box center [401, 125] width 753 height 18
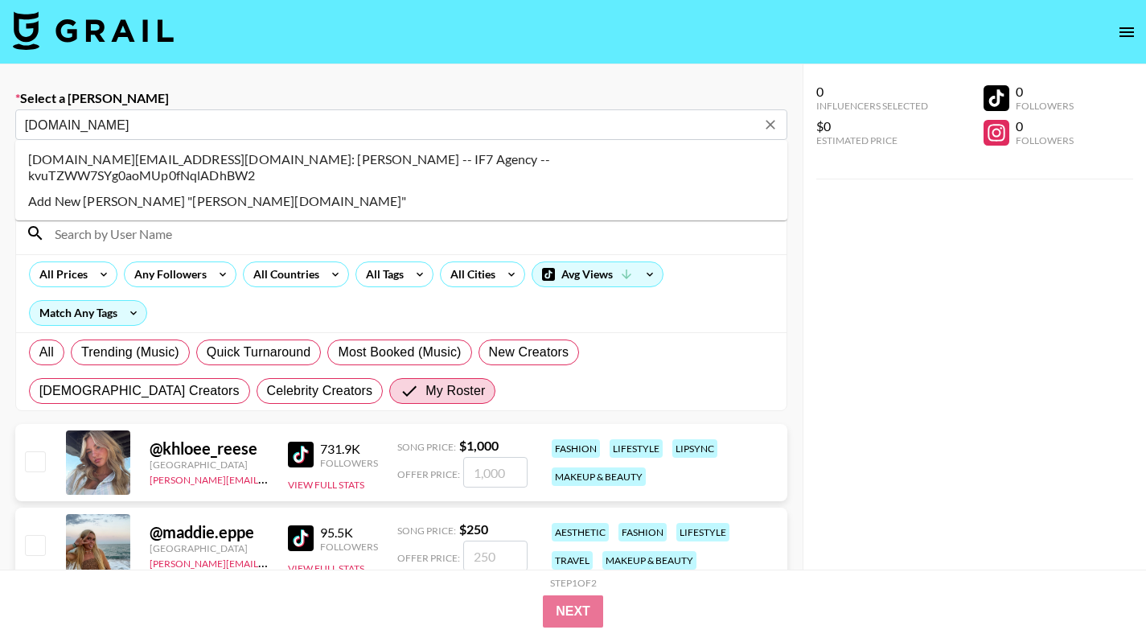
click at [354, 188] on li "Add New Booker "matt.gold"" at bounding box center [401, 201] width 772 height 26
type input "Add New Booker "matt.gold""
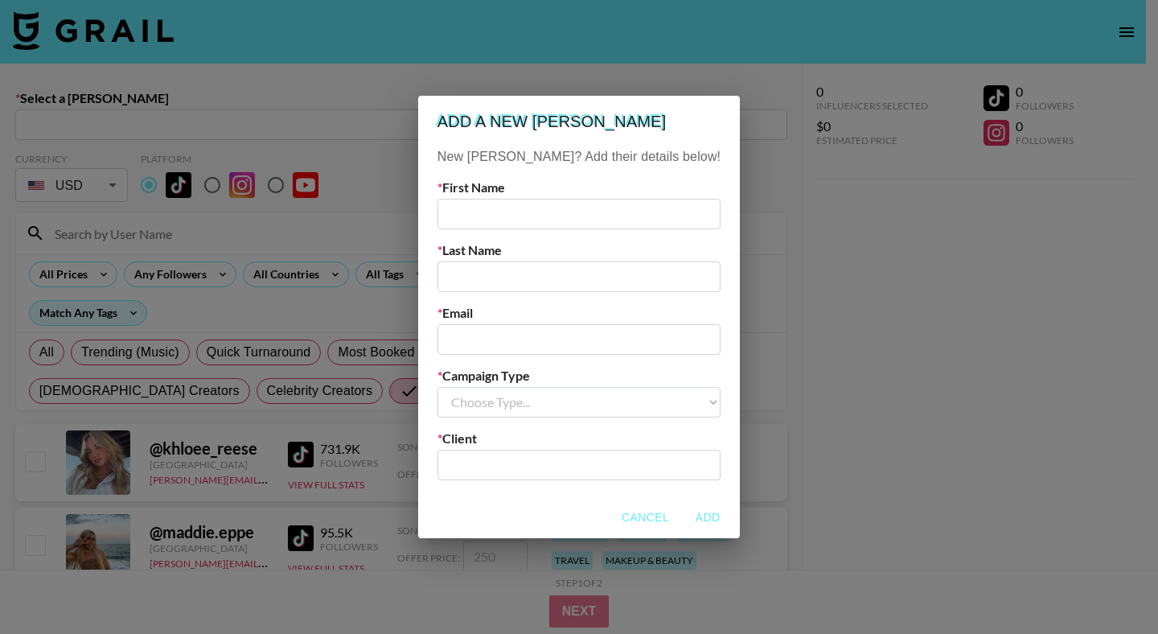
click at [332, 114] on div "Add a new booker New Booker? Add their details below! First Name Last Name Emai…" at bounding box center [579, 317] width 1158 height 634
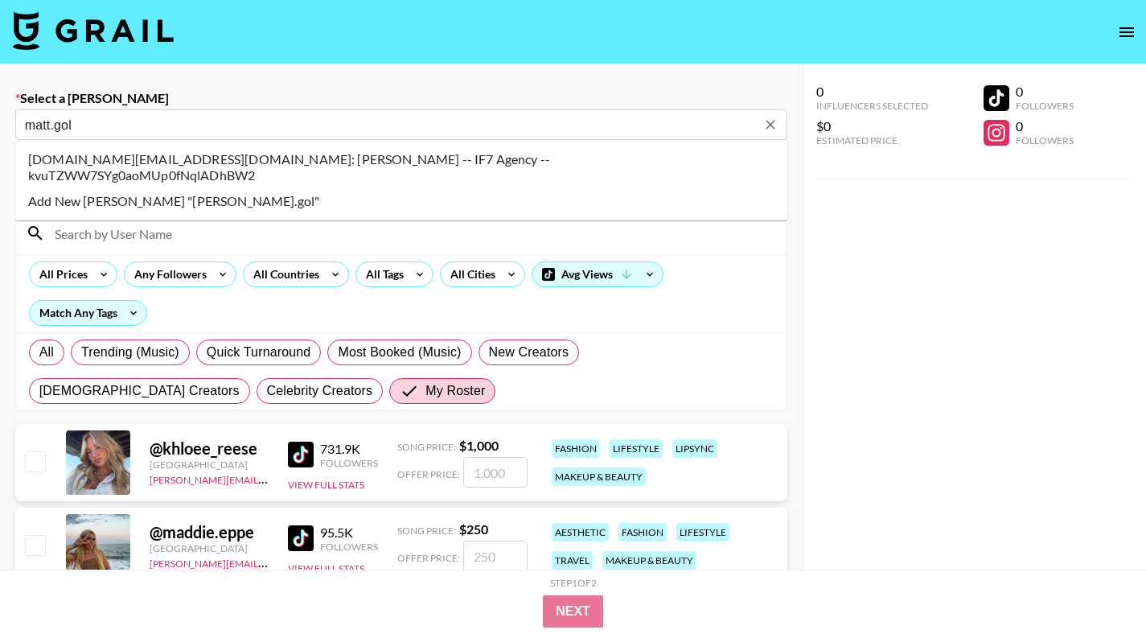
click at [536, 156] on li "matt.gold@if7.co: Matt Gold -- IF7 Agency -- kvuTZWW7SYg0aoMUp0fNqlADhBW2" at bounding box center [401, 167] width 772 height 42
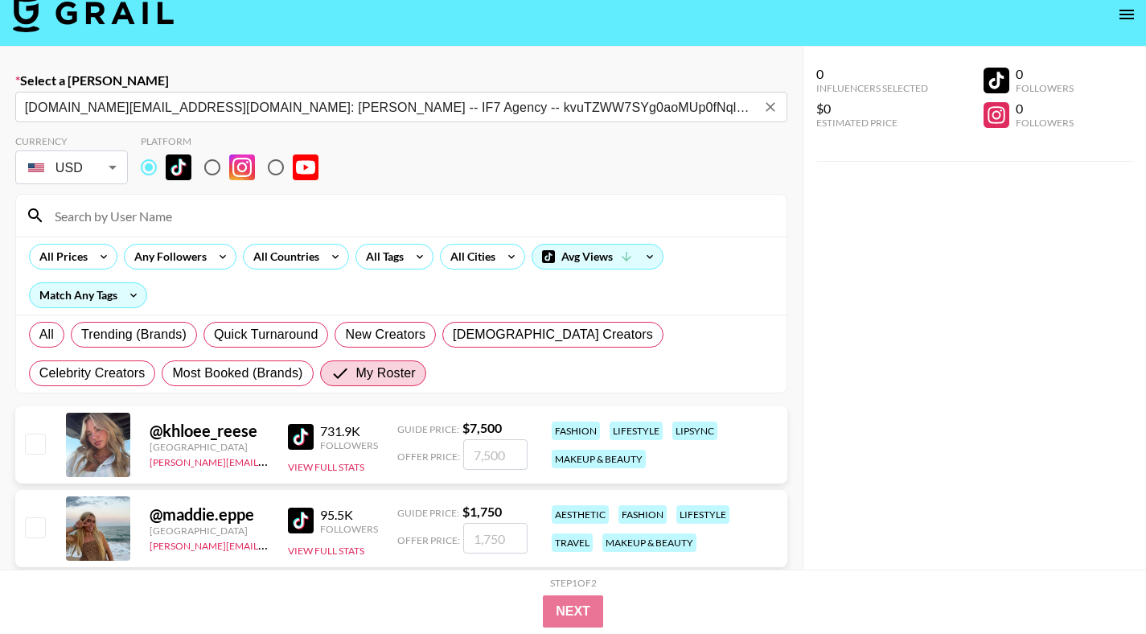
scroll to position [20, 0]
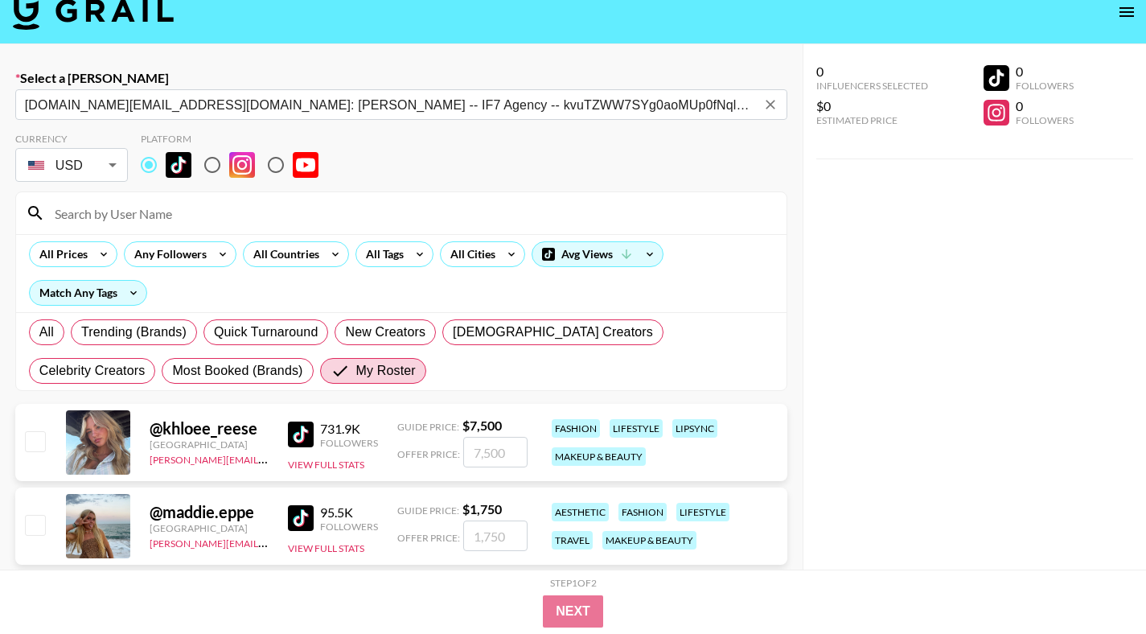
type input "matt.gold@if7.co: Matt Gold -- IF7 Agency -- kvuTZWW7SYg0aoMUp0fNqlADhBW2"
click at [491, 453] on input "number" at bounding box center [495, 452] width 64 height 31
type input "80"
checkbox input "true"
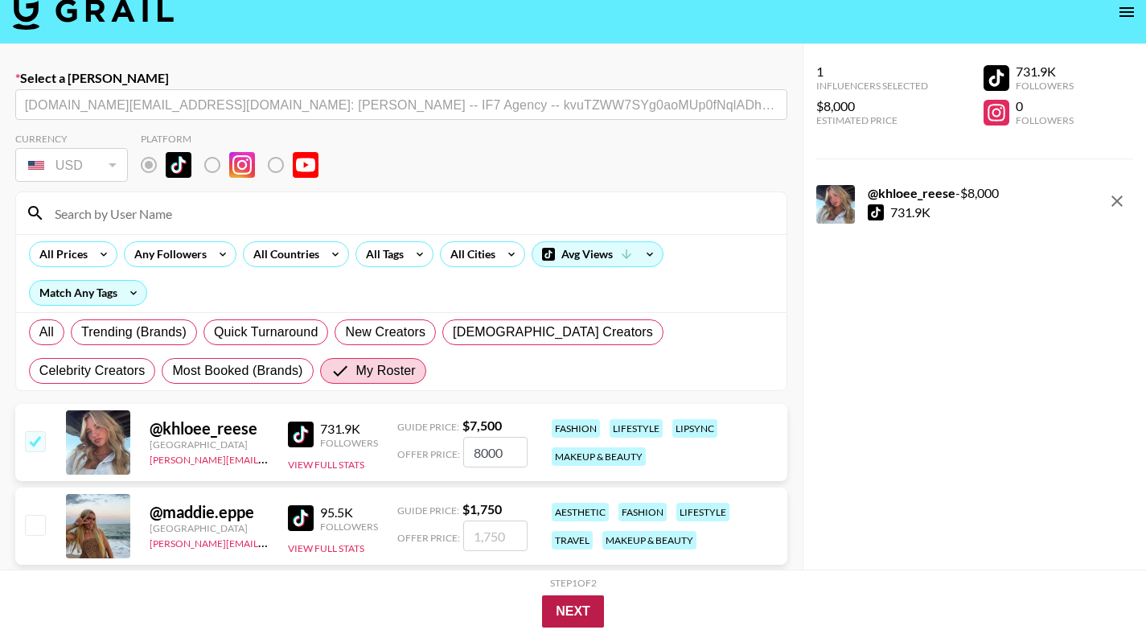
type input "8000"
click at [581, 610] on button "Next" at bounding box center [573, 611] width 62 height 32
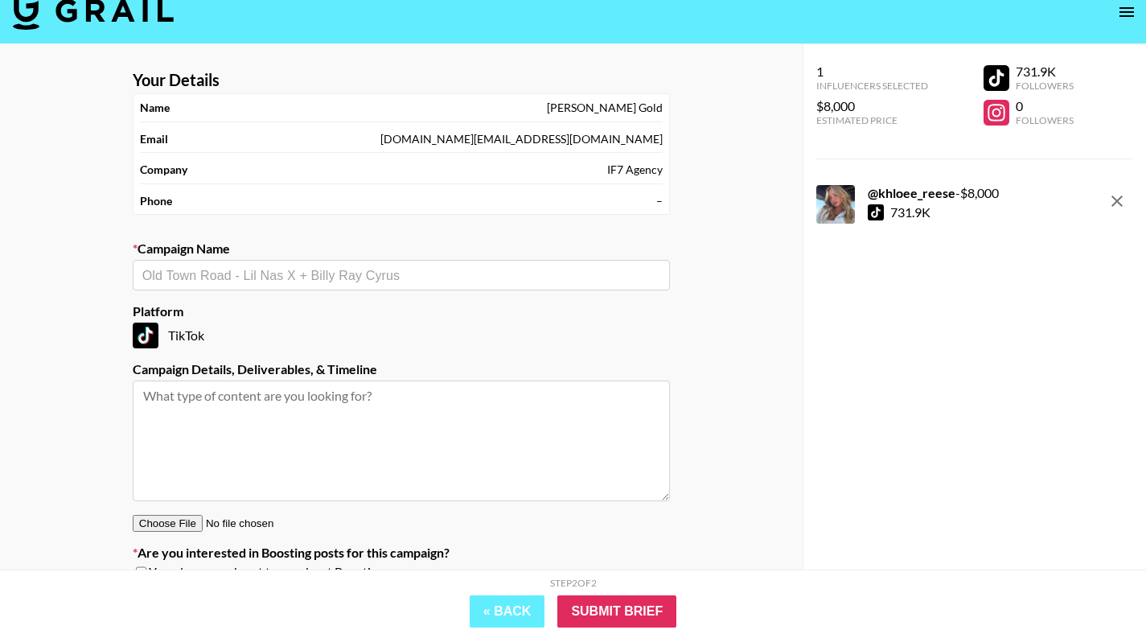
click at [401, 285] on div "​" at bounding box center [401, 275] width 537 height 31
click at [260, 313] on li "Add New Campaign: "Hollister x Crocs"" at bounding box center [401, 310] width 537 height 26
type input "Hollister x Crocs"
click at [248, 425] on textarea at bounding box center [401, 440] width 537 height 121
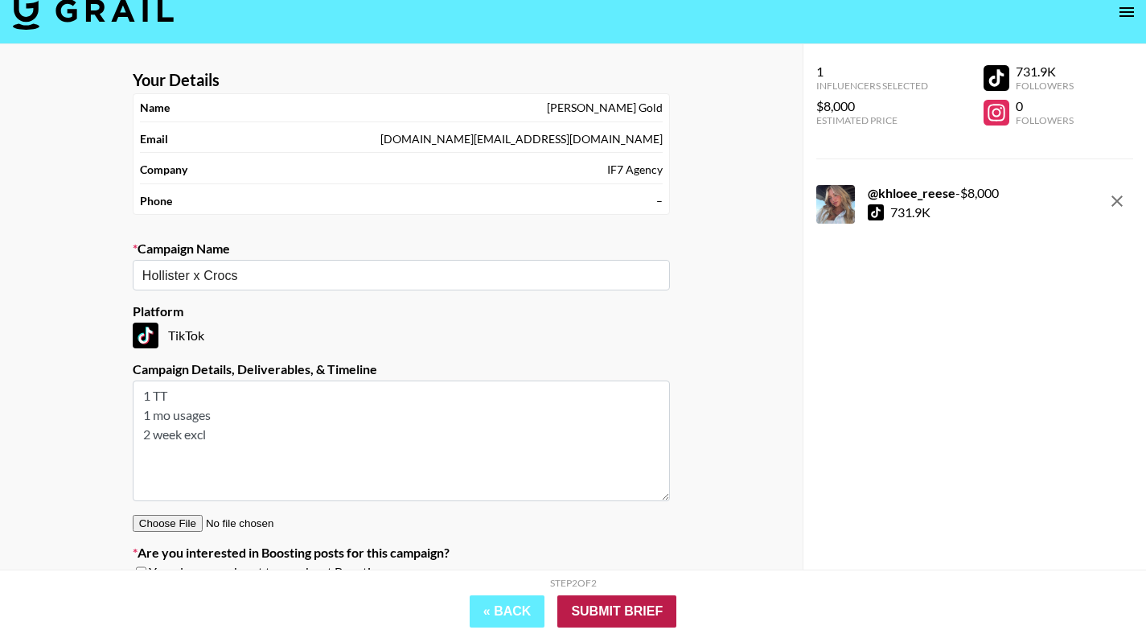
type textarea "1 TT 1 mo usages 2 week excl"
click at [602, 611] on input "Submit Brief" at bounding box center [616, 611] width 119 height 32
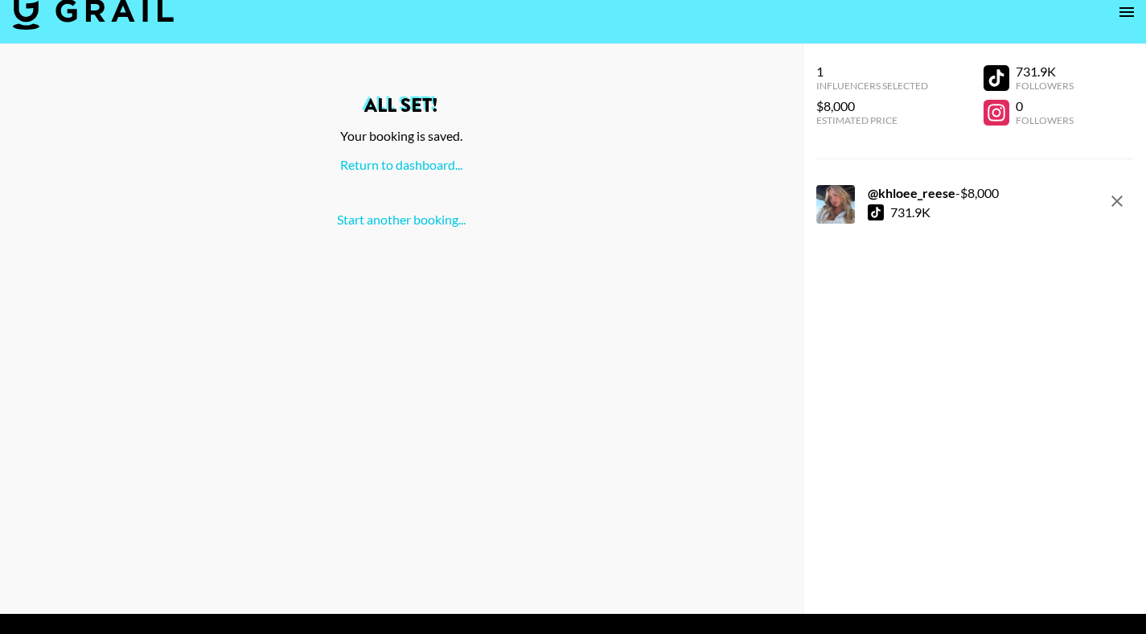
click at [1124, 12] on icon "open drawer" at bounding box center [1126, 11] width 19 height 19
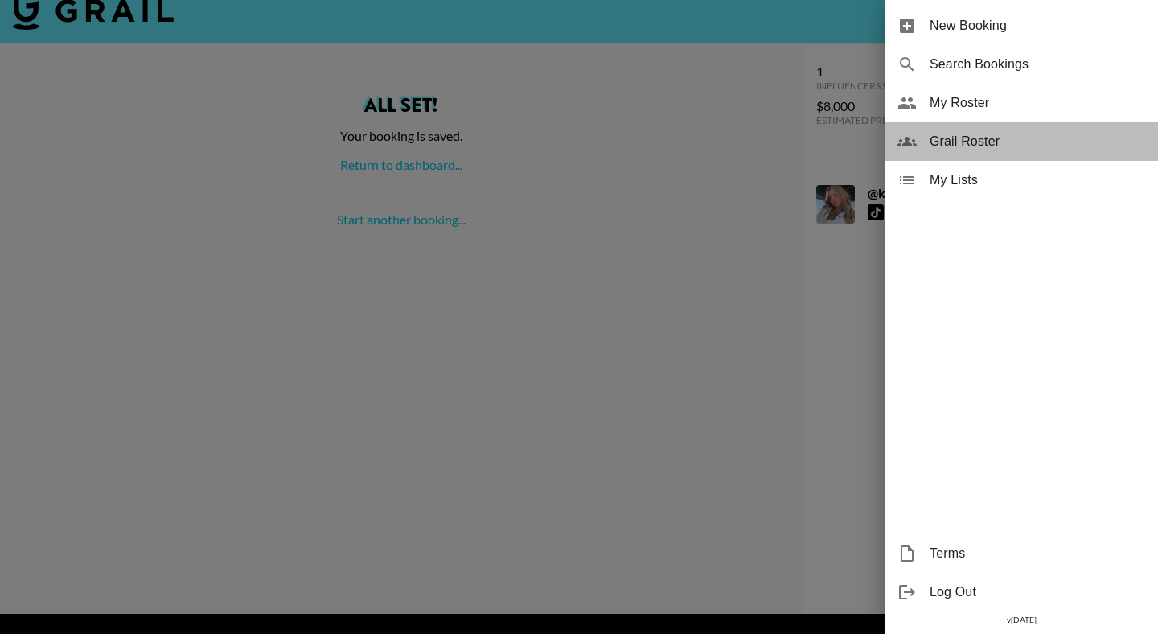
click at [940, 140] on span "Grail Roster" at bounding box center [1038, 141] width 216 height 19
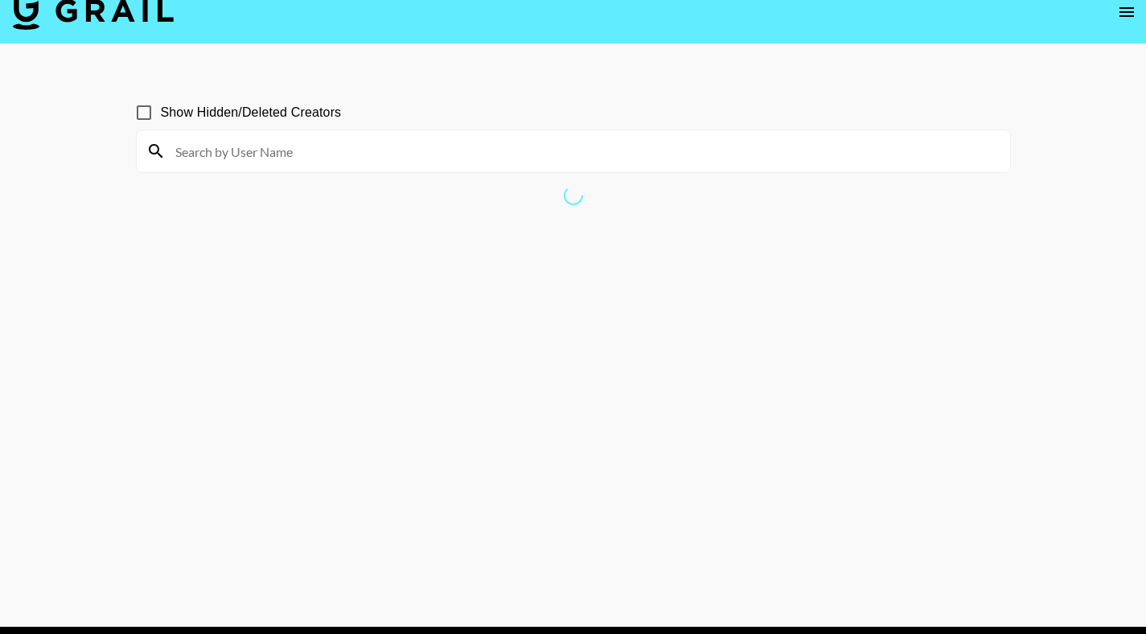
click at [380, 161] on input at bounding box center [583, 151] width 835 height 26
type input "thebrix"
click at [146, 113] on input "Show Hidden/Deleted Creators" at bounding box center [144, 113] width 34 height 34
checkbox input "true"
